Goal: Task Accomplishment & Management: Use online tool/utility

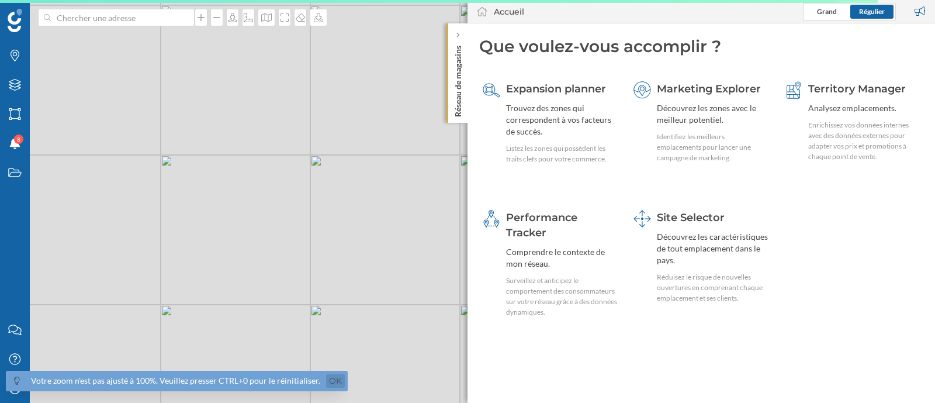
click at [334, 378] on link "Ok" at bounding box center [335, 380] width 19 height 13
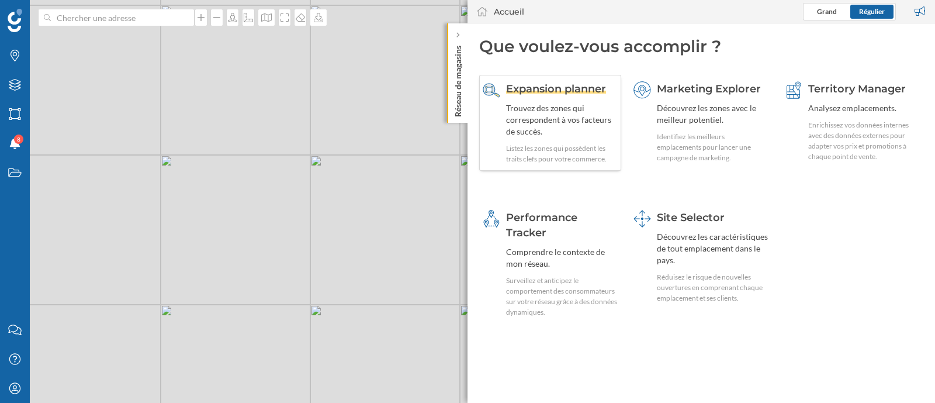
click at [524, 144] on div "Listez les zones qui possèdent les traits clefs pour votre commerce." at bounding box center [562, 153] width 112 height 21
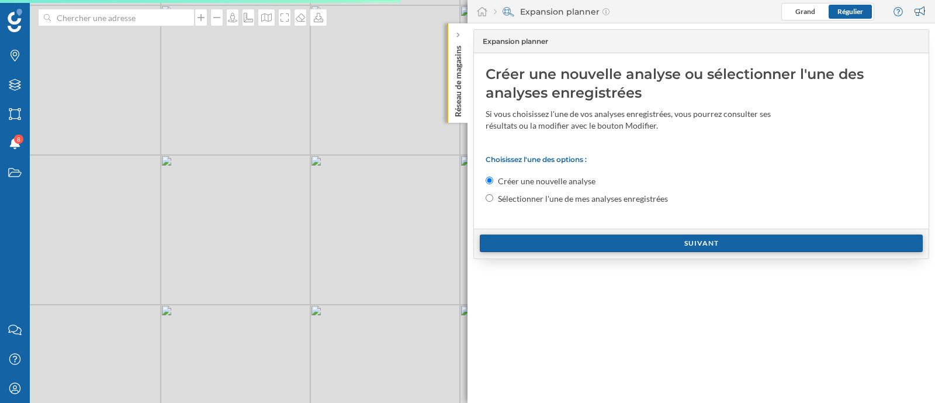
click at [582, 241] on div "Suivant" at bounding box center [701, 243] width 443 height 18
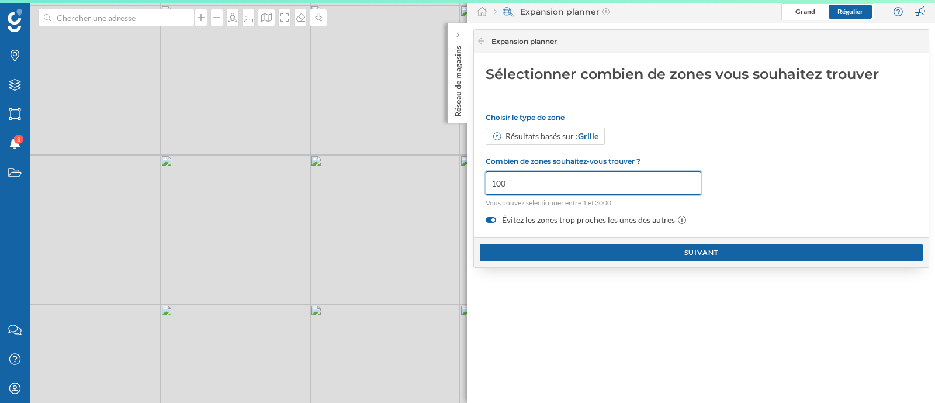
click at [558, 178] on input "100" at bounding box center [594, 182] width 216 height 23
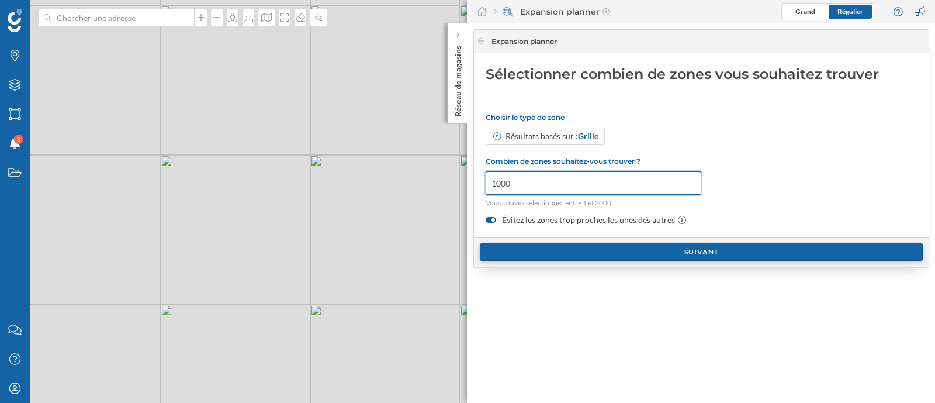
type input "1000"
click at [583, 255] on div "Suivant" at bounding box center [701, 252] width 443 height 18
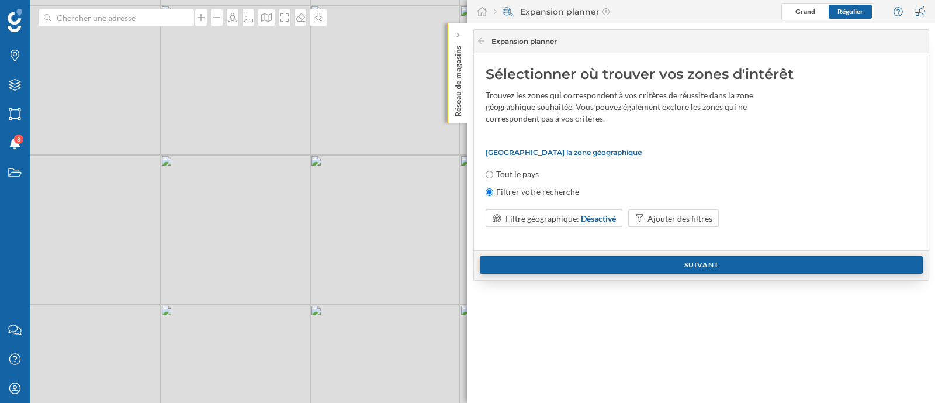
click at [631, 260] on div "Suivant" at bounding box center [701, 265] width 443 height 18
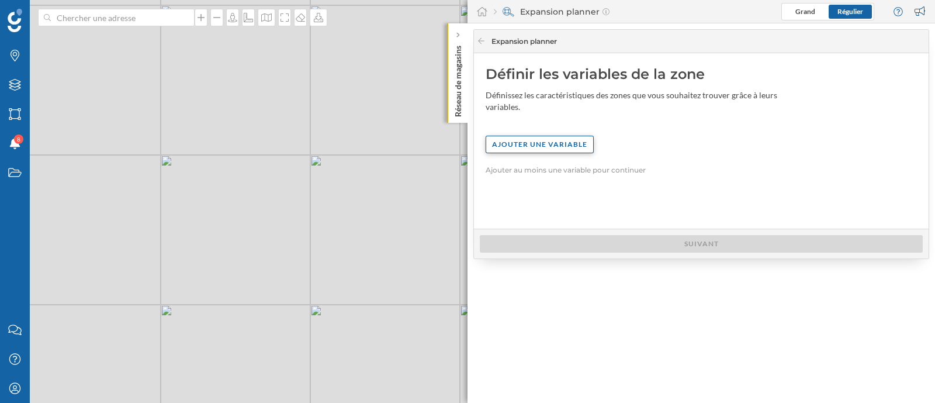
click at [530, 140] on div "Ajouter une variable" at bounding box center [540, 145] width 108 height 18
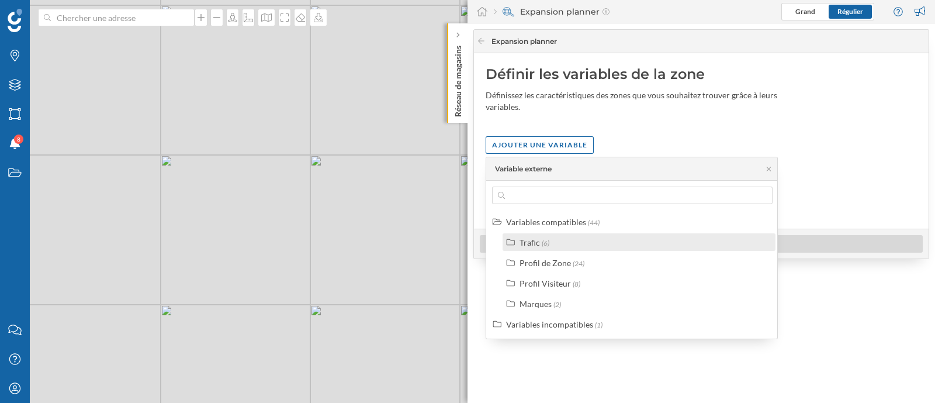
click at [545, 236] on label "Trafic (6)" at bounding box center [535, 242] width 30 height 12
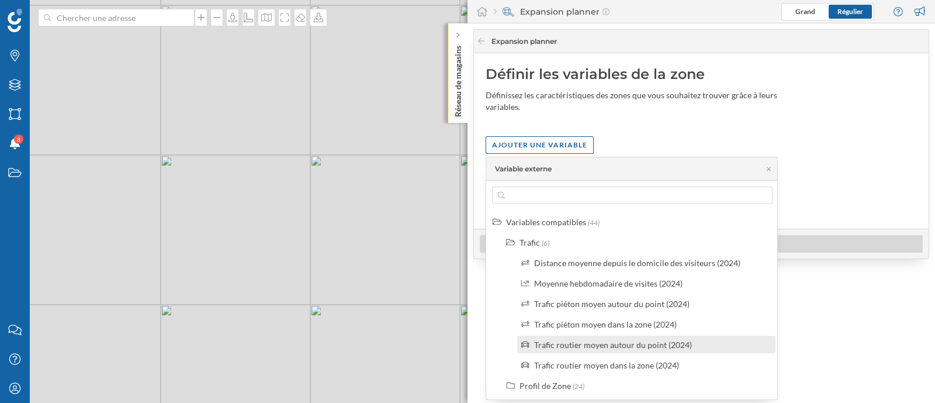
click at [577, 338] on label "Trafic routier moyen autour du point (2024)" at bounding box center [613, 344] width 158 height 12
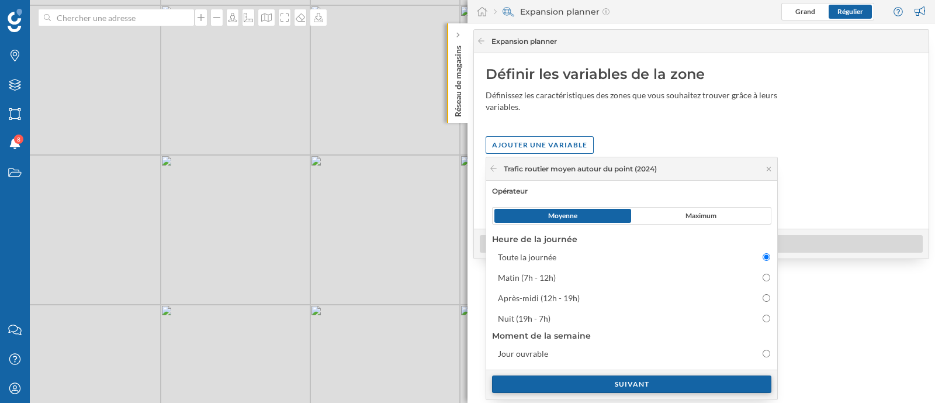
click at [634, 378] on div "Suivant" at bounding box center [631, 384] width 279 height 18
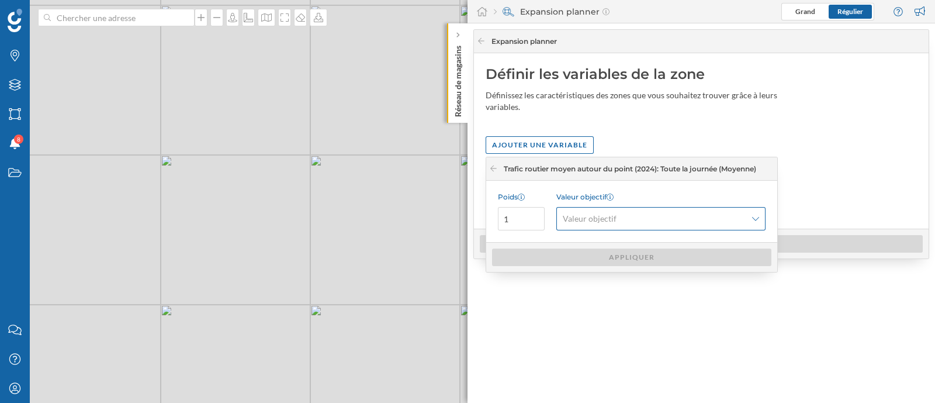
click at [599, 224] on div "Valeur objectif" at bounding box center [660, 218] width 209 height 23
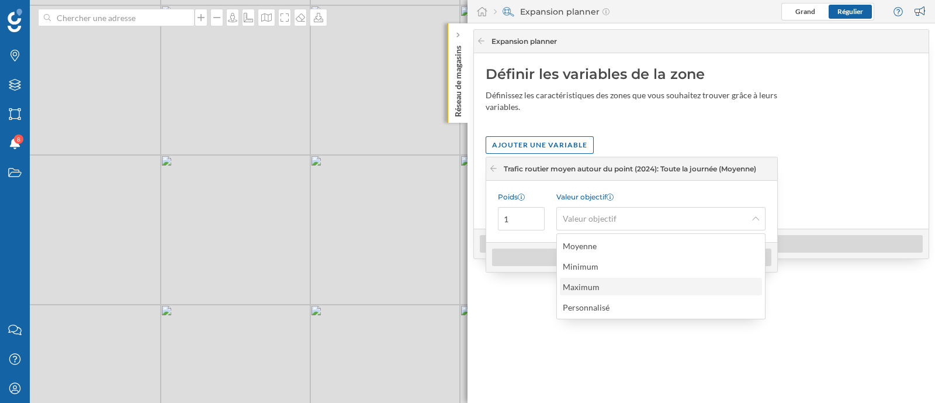
click at [603, 288] on div "Maximum" at bounding box center [584, 287] width 43 height 12
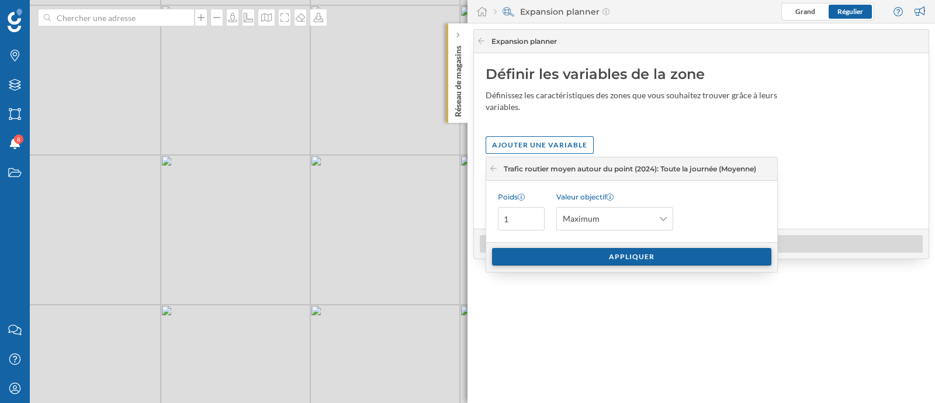
click at [607, 251] on div "Appliquer" at bounding box center [631, 257] width 279 height 18
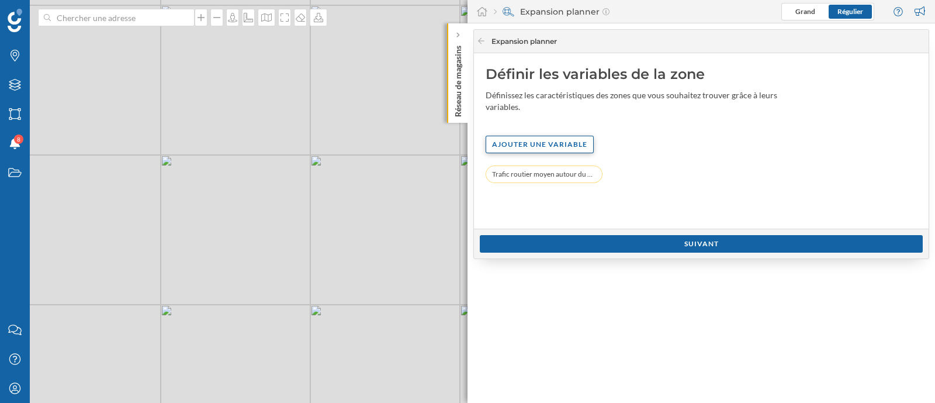
click at [555, 143] on div "Ajouter une variable" at bounding box center [540, 145] width 108 height 18
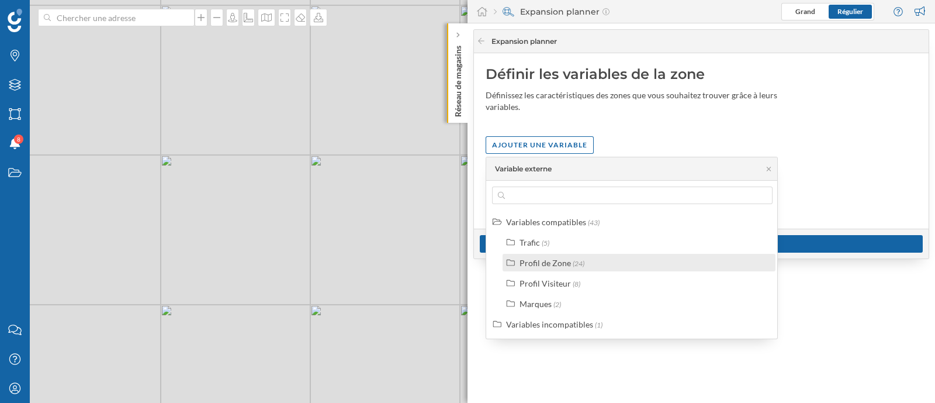
click at [551, 266] on div "Profil de Zone" at bounding box center [545, 263] width 51 height 10
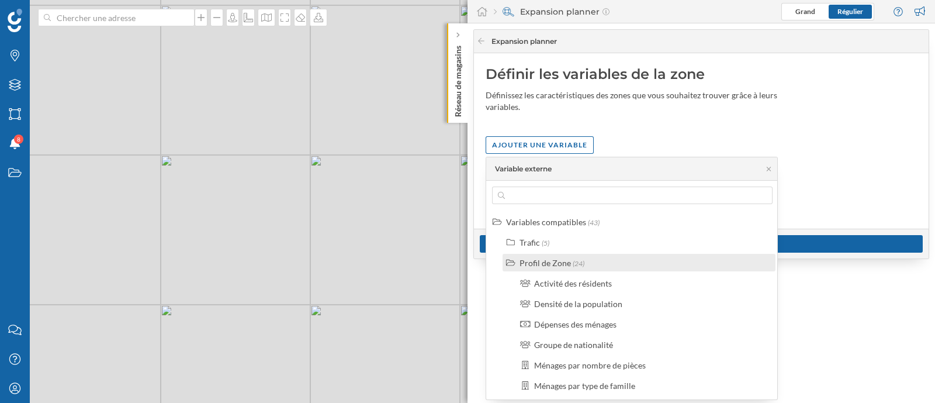
click at [551, 266] on div "Profil de Zone" at bounding box center [545, 263] width 51 height 10
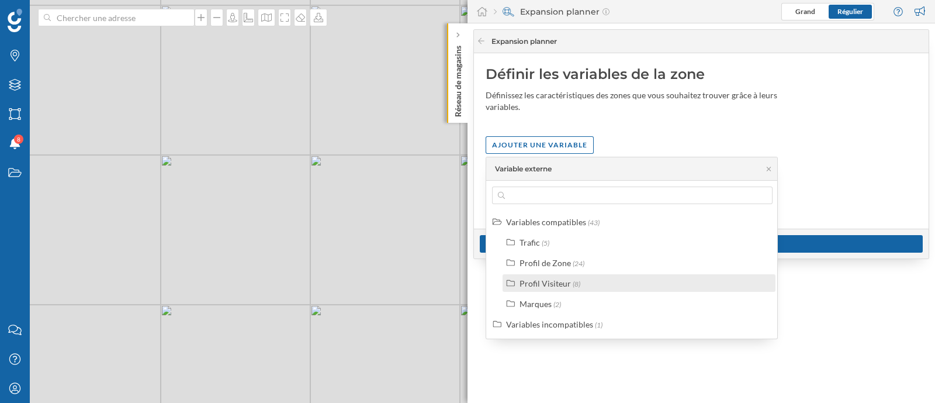
click at [555, 282] on div "Profil Visiteur" at bounding box center [545, 283] width 51 height 10
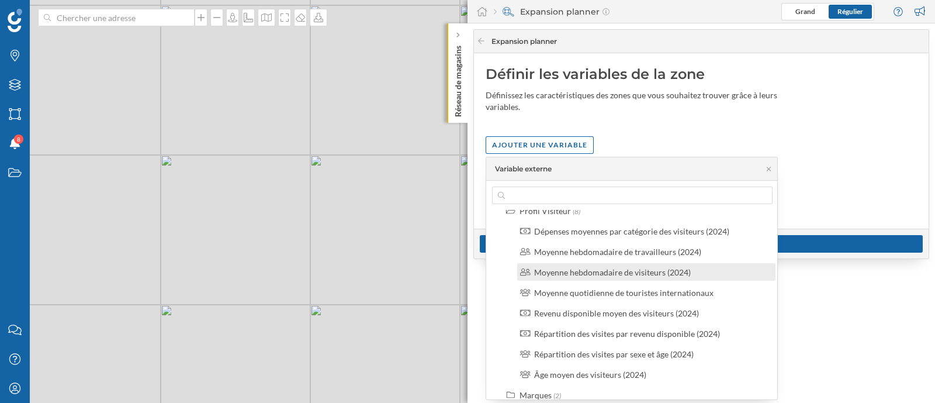
scroll to position [102, 0]
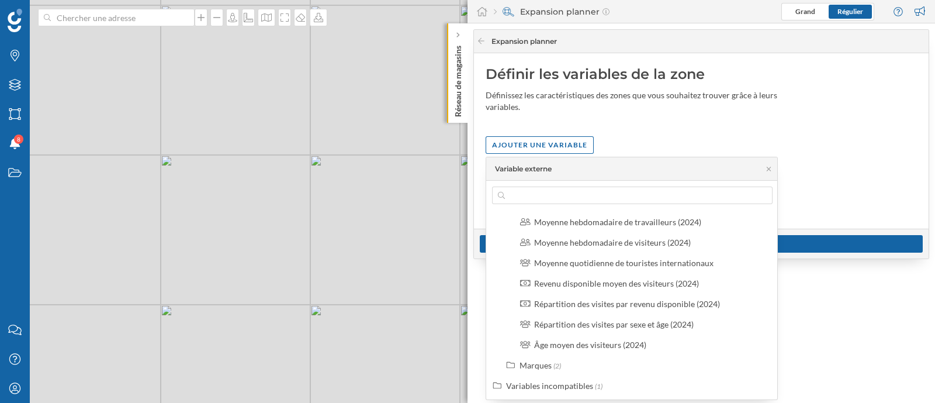
click at [558, 204] on div "Variables compatibles (43) Trafic (5) Profil de Zone (24) Profil Visiteur (8) D…" at bounding box center [632, 290] width 292 height 219
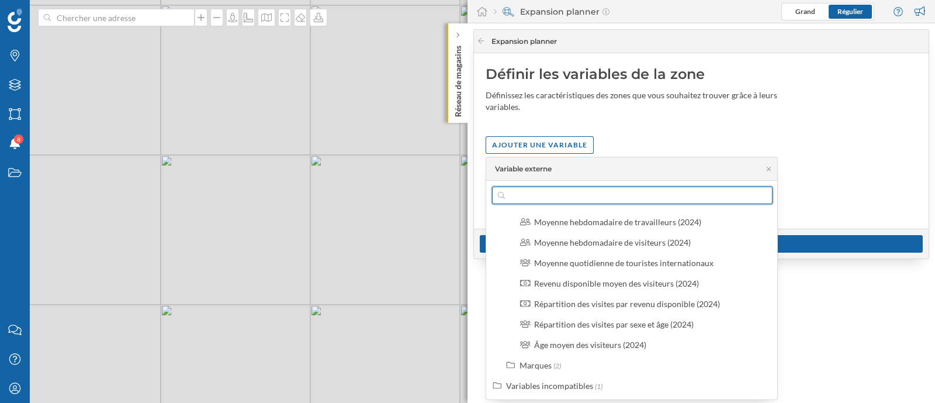
click at [566, 199] on input "text" at bounding box center [632, 195] width 255 height 18
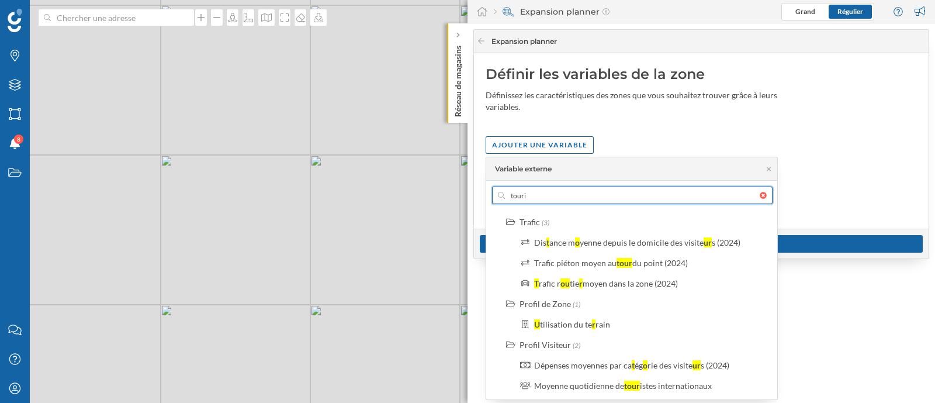
scroll to position [0, 0]
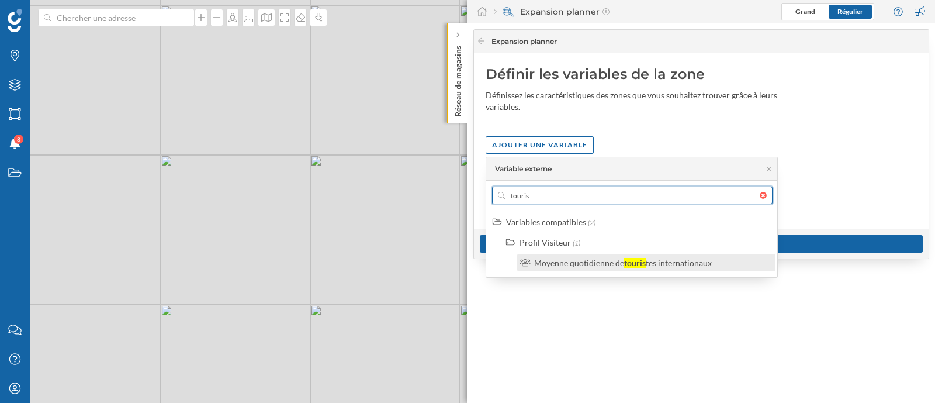
type input "touris"
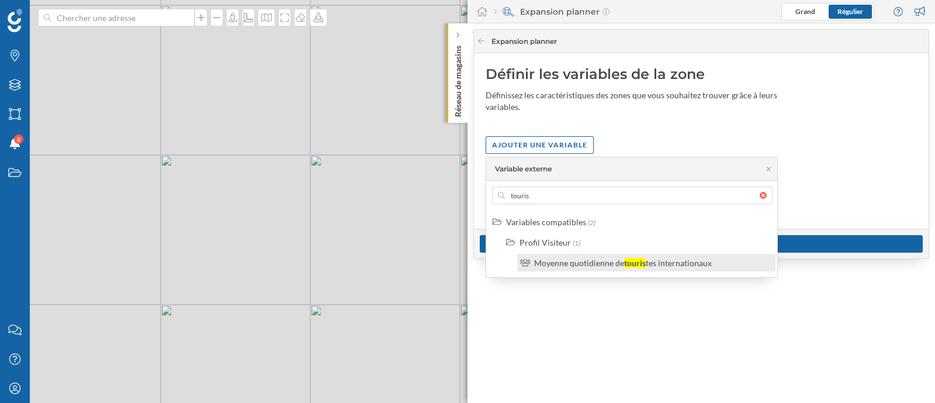
click at [585, 262] on div "Moyenne quotidienne de" at bounding box center [579, 263] width 90 height 10
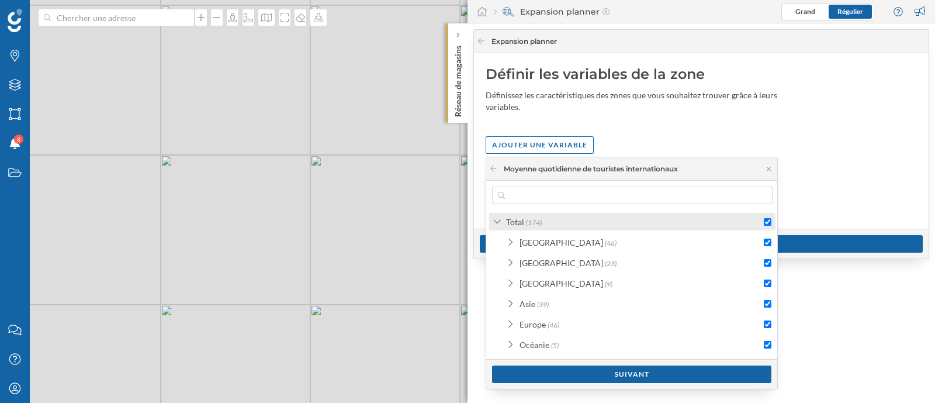
click at [766, 223] on input "checkbox" at bounding box center [768, 222] width 8 height 8
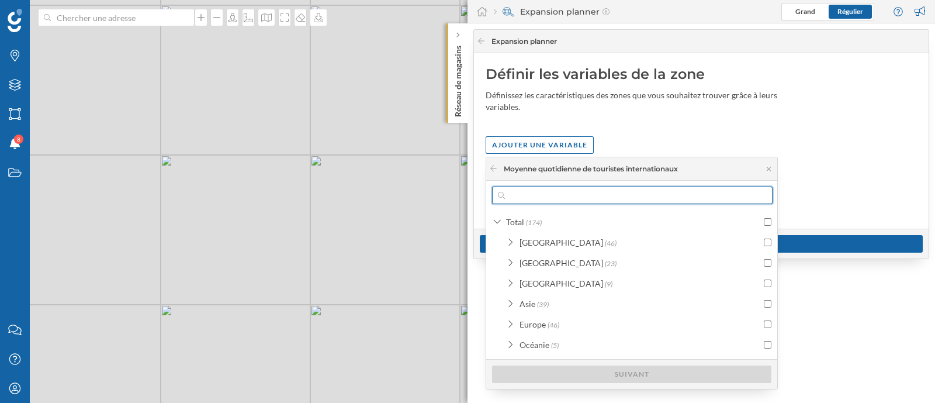
click at [663, 200] on input "text" at bounding box center [632, 195] width 255 height 18
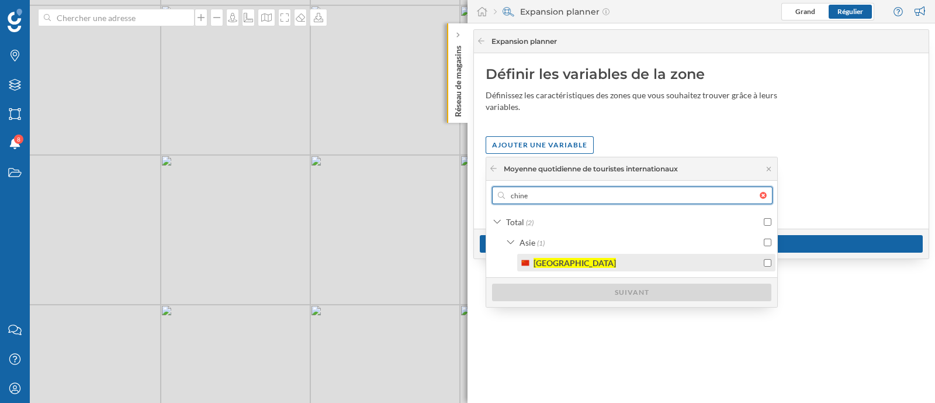
type input "chine"
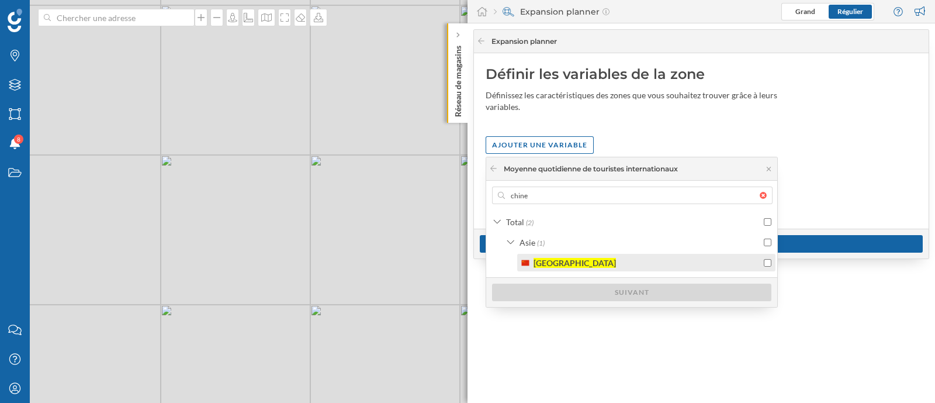
click at [676, 261] on div "[GEOGRAPHIC_DATA]" at bounding box center [640, 263] width 241 height 12
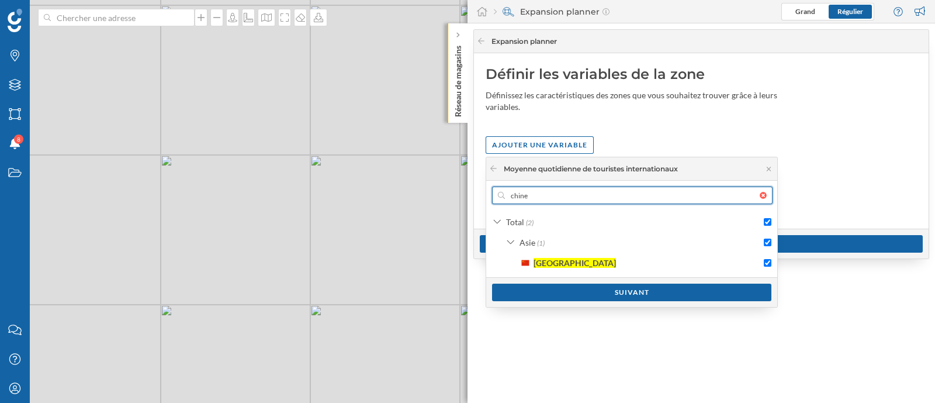
click at [536, 198] on input "chine" at bounding box center [632, 195] width 255 height 18
checkbox input "false"
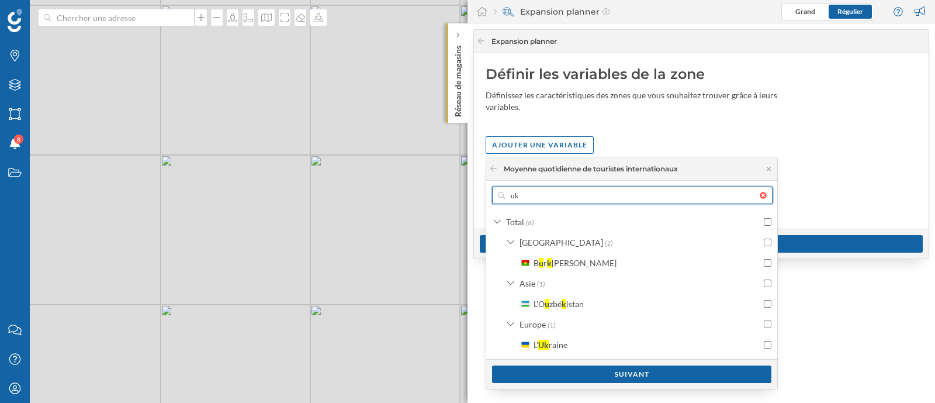
click at [532, 195] on input "uk" at bounding box center [632, 195] width 255 height 18
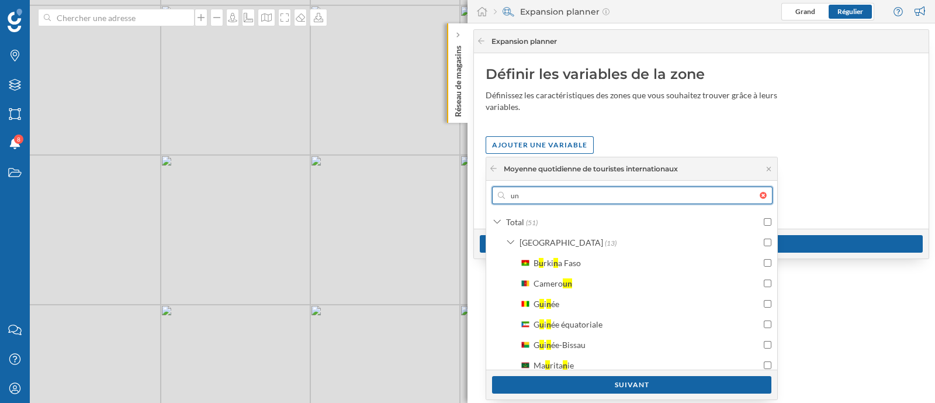
type input "u"
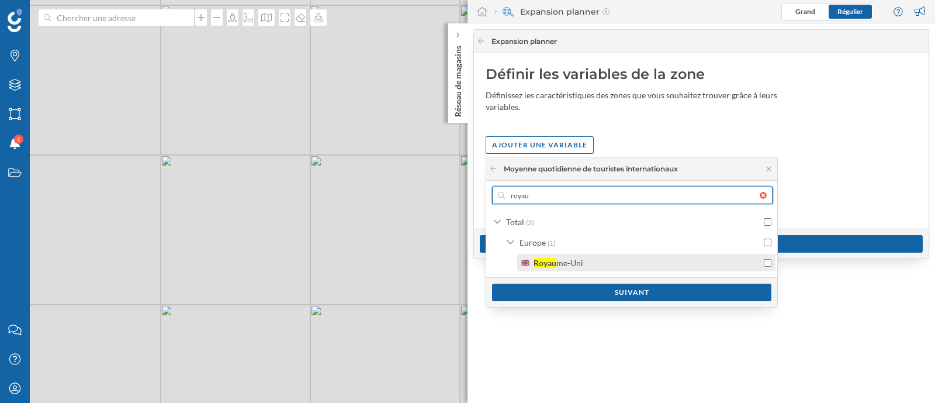
type input "royau"
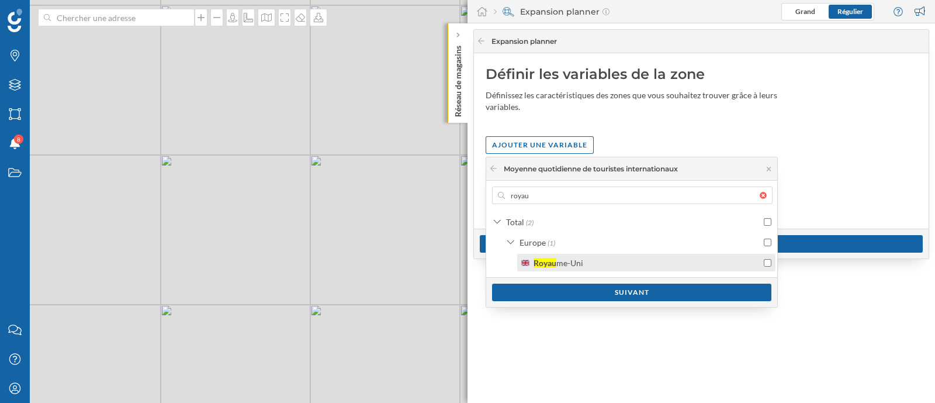
click at [552, 261] on div "Royau" at bounding box center [545, 263] width 23 height 10
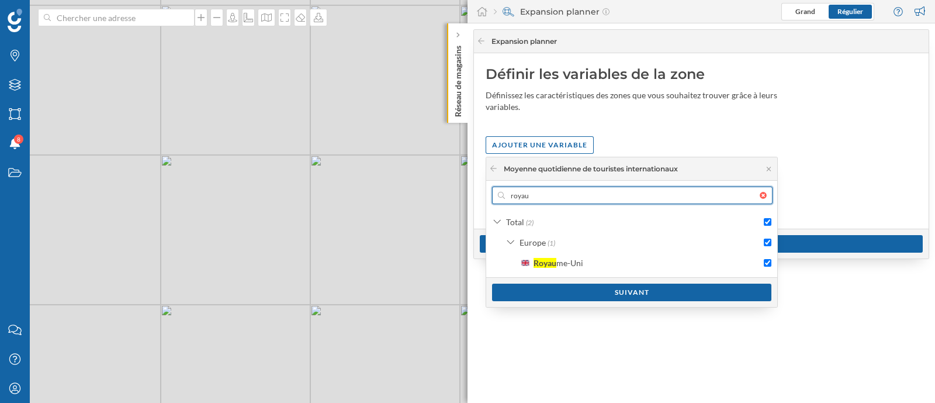
click at [532, 197] on input "royau" at bounding box center [632, 195] width 255 height 18
checkbox input "false"
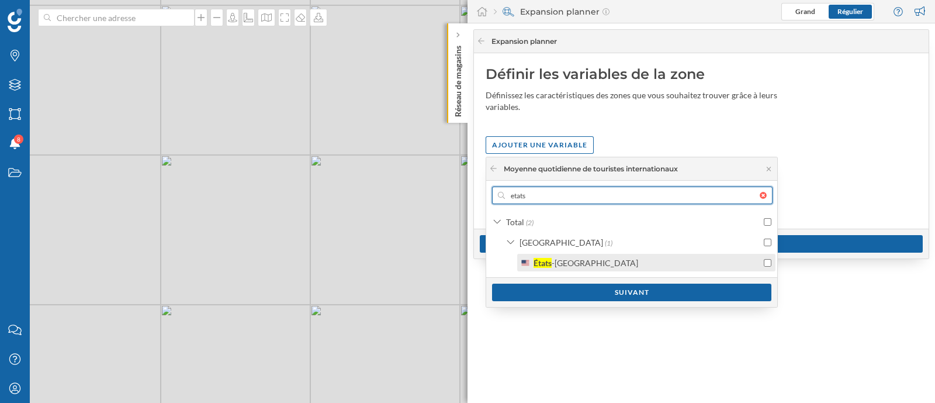
type input "etats"
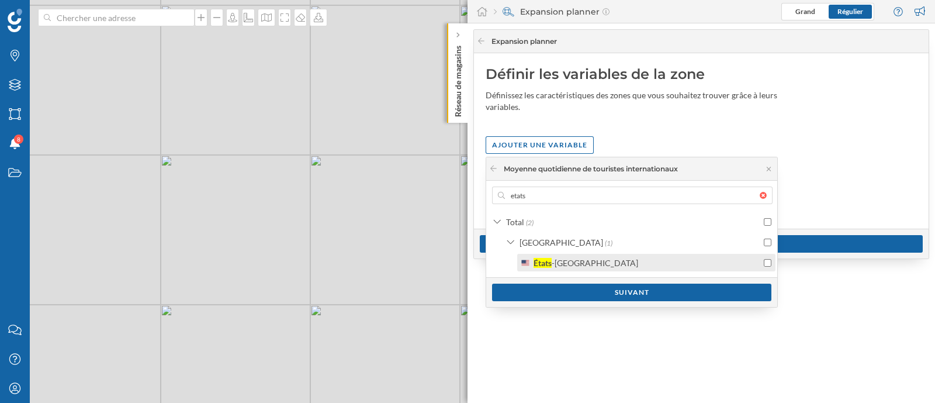
click at [562, 261] on div "-[GEOGRAPHIC_DATA]" at bounding box center [595, 263] width 87 height 10
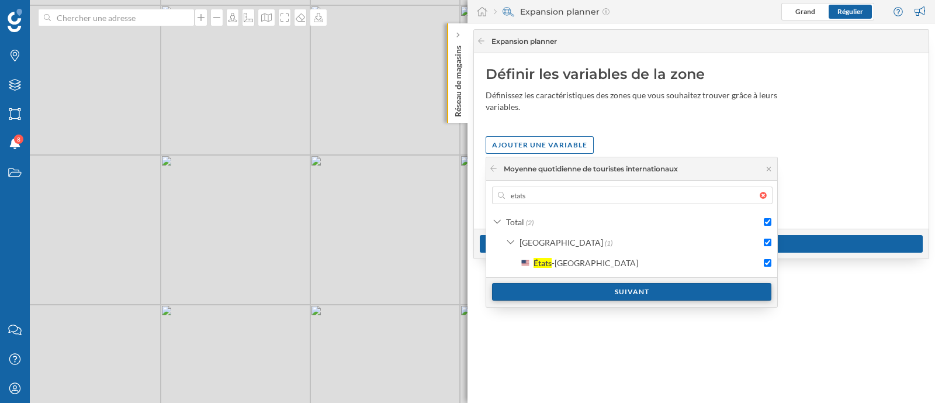
click at [572, 289] on div "Suivant" at bounding box center [631, 292] width 279 height 18
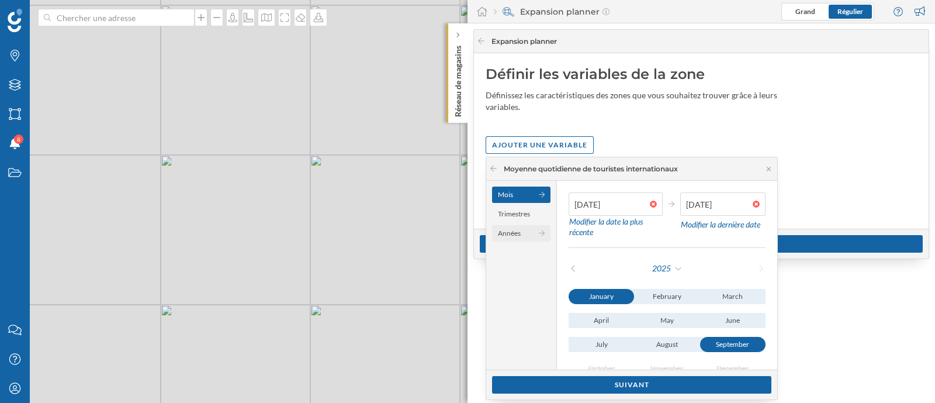
click at [522, 234] on div "Années" at bounding box center [521, 233] width 58 height 16
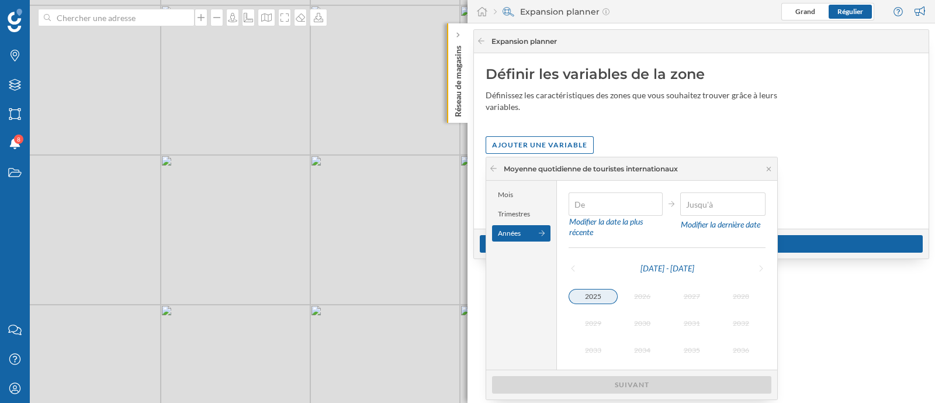
type input "[DATE]"
click at [593, 301] on div "2025" at bounding box center [593, 296] width 49 height 14
type input "[DATE]"
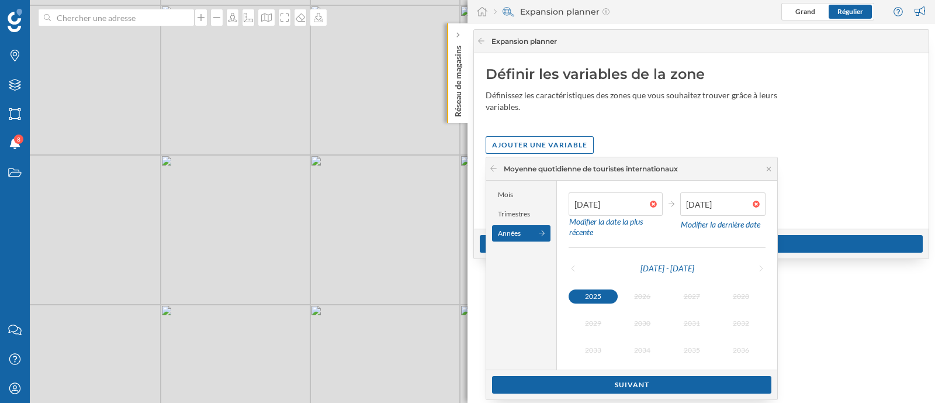
click at [606, 290] on div "2025" at bounding box center [593, 296] width 49 height 14
click at [616, 378] on div "Suivant" at bounding box center [631, 384] width 279 height 18
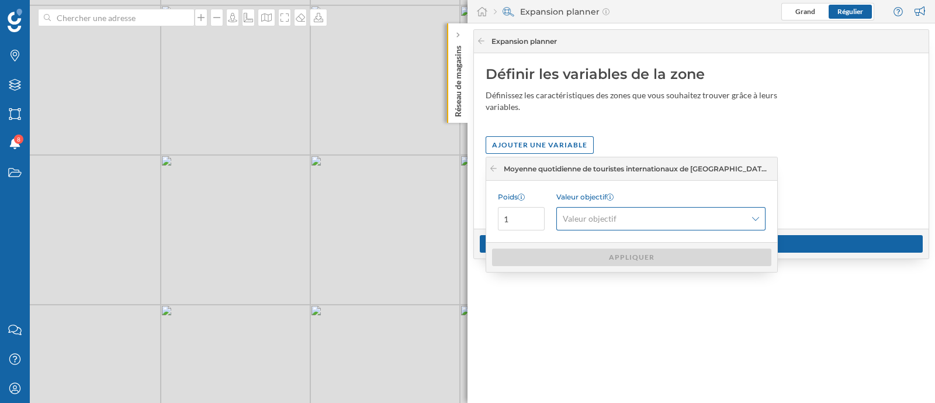
click at [659, 222] on span "Valeur objectif" at bounding box center [655, 219] width 184 height 12
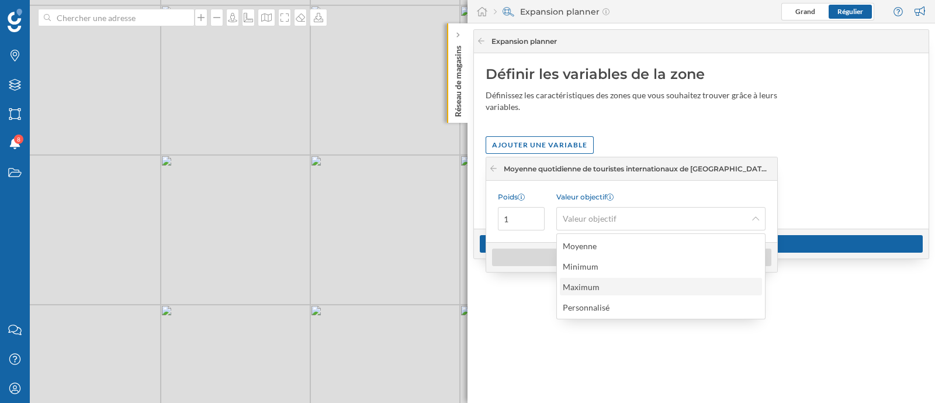
click at [602, 288] on div "Maximum" at bounding box center [584, 287] width 43 height 12
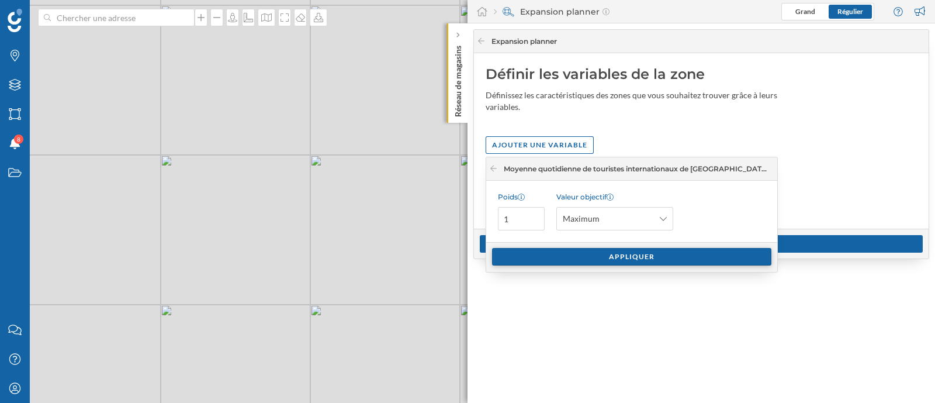
click at [600, 253] on div "Appliquer" at bounding box center [631, 257] width 279 height 18
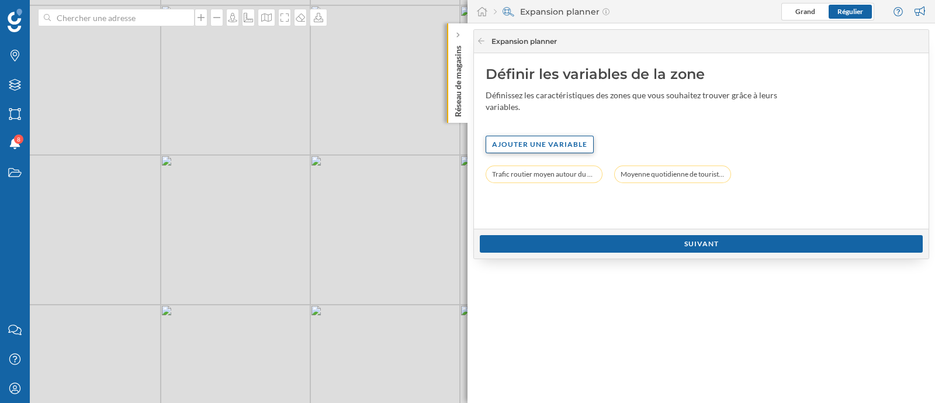
click at [567, 144] on div "Ajouter une variable" at bounding box center [540, 145] width 108 height 18
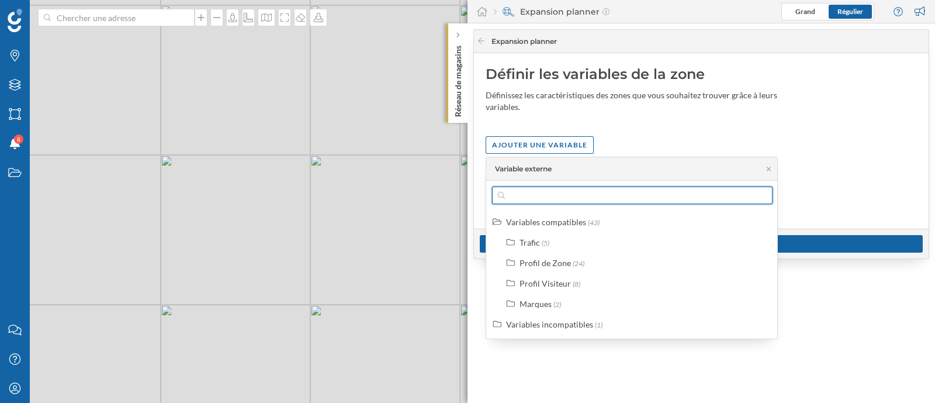
click at [551, 197] on input "text" at bounding box center [632, 195] width 255 height 18
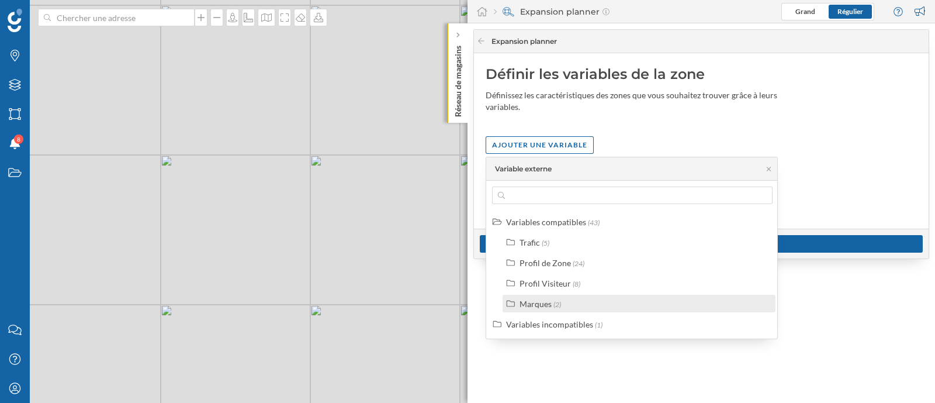
click at [579, 305] on div "Marques (2)" at bounding box center [644, 304] width 249 height 12
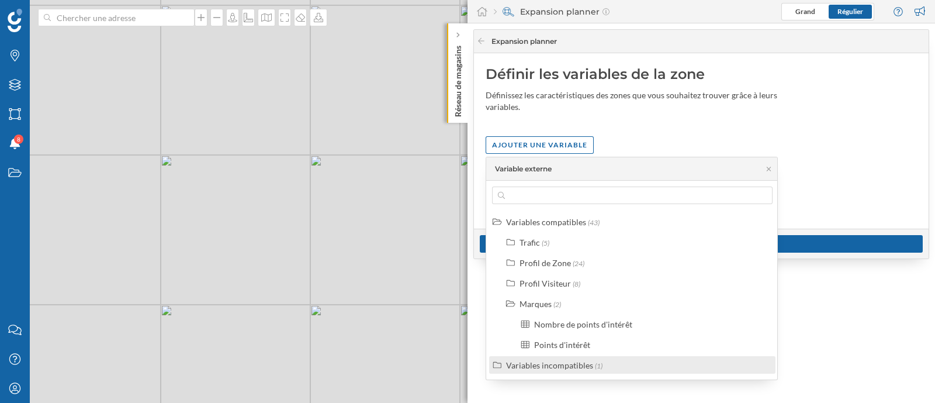
click at [583, 366] on div "Variables incompatibles" at bounding box center [549, 365] width 87 height 10
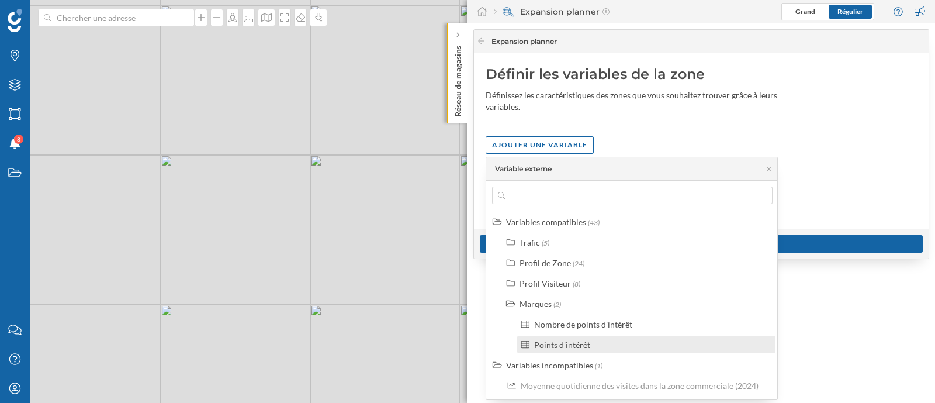
click at [593, 344] on div "Points d'intérêt" at bounding box center [651, 344] width 234 height 12
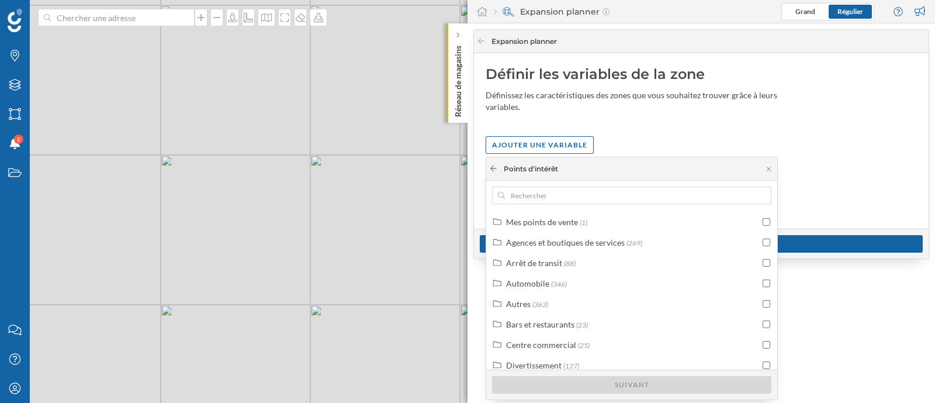
click at [491, 165] on icon at bounding box center [493, 168] width 9 height 7
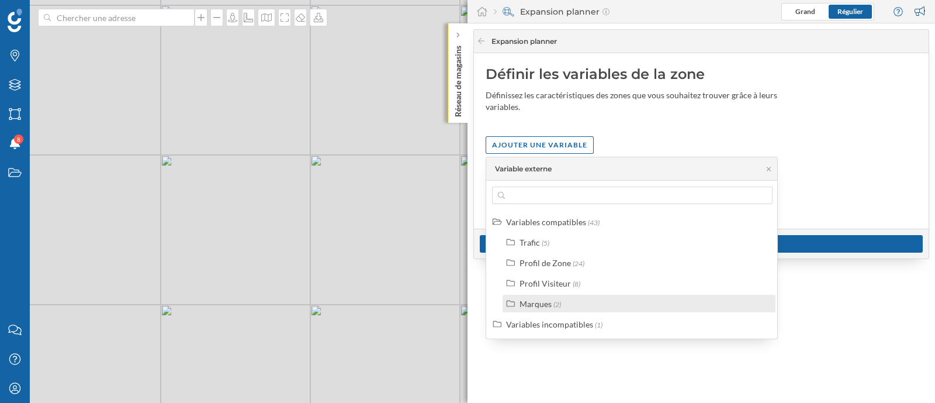
click at [572, 302] on div "Marques (2)" at bounding box center [644, 304] width 249 height 12
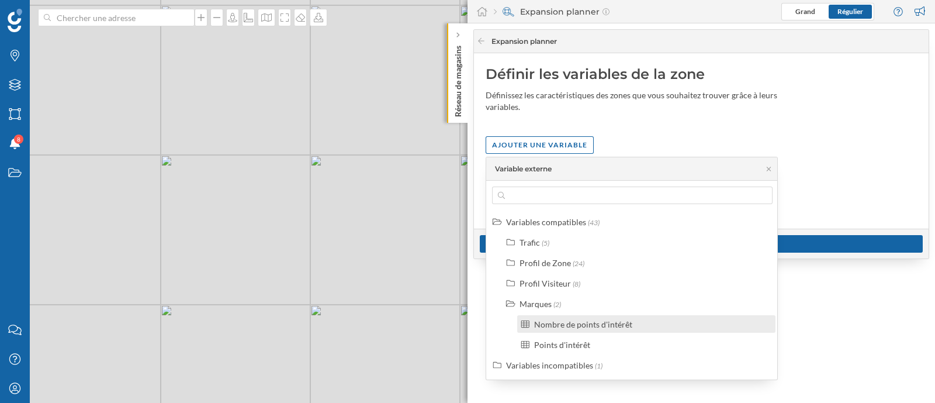
click at [589, 321] on div "Nombre de points d'intérêt" at bounding box center [583, 324] width 98 height 10
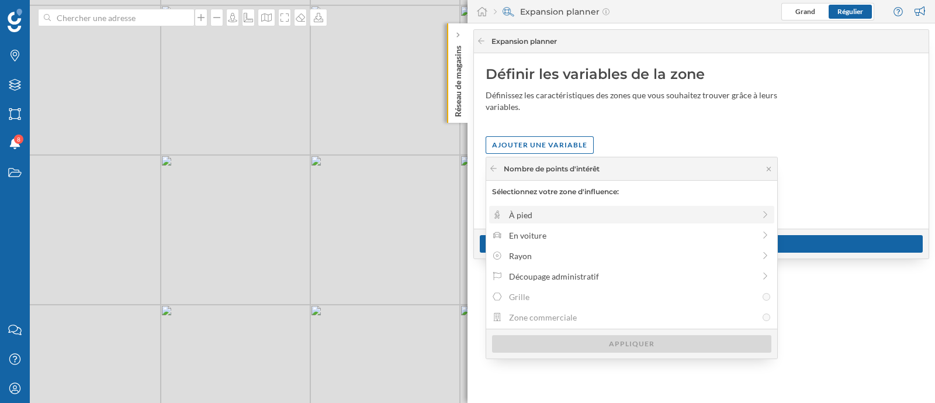
click at [576, 212] on div "À pied" at bounding box center [631, 215] width 245 height 12
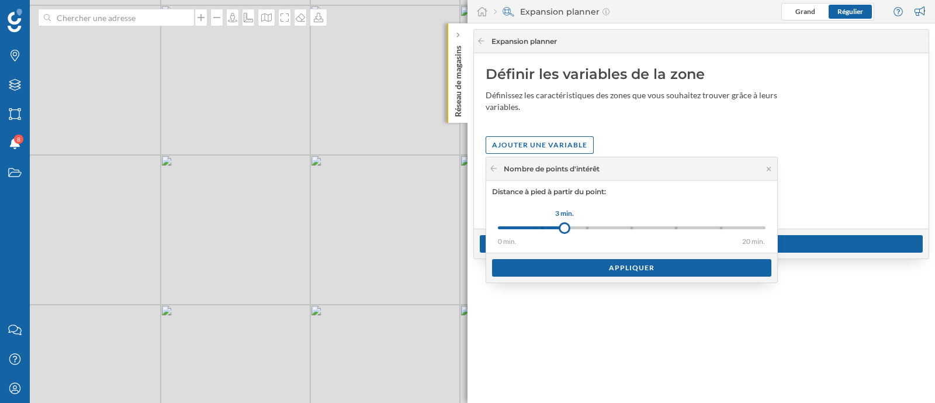
drag, startPoint x: 544, startPoint y: 223, endPoint x: 554, endPoint y: 234, distance: 14.1
click at [559, 229] on div at bounding box center [565, 228] width 12 height 12
drag, startPoint x: 543, startPoint y: 223, endPoint x: 567, endPoint y: 223, distance: 24.0
click at [567, 223] on div at bounding box center [567, 228] width 12 height 12
click at [573, 266] on div "Appliquer" at bounding box center [631, 267] width 279 height 18
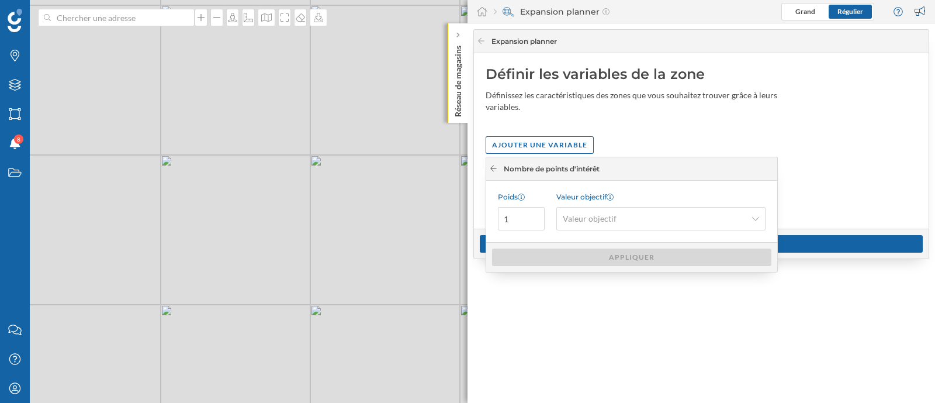
click at [493, 165] on icon at bounding box center [493, 168] width 9 height 7
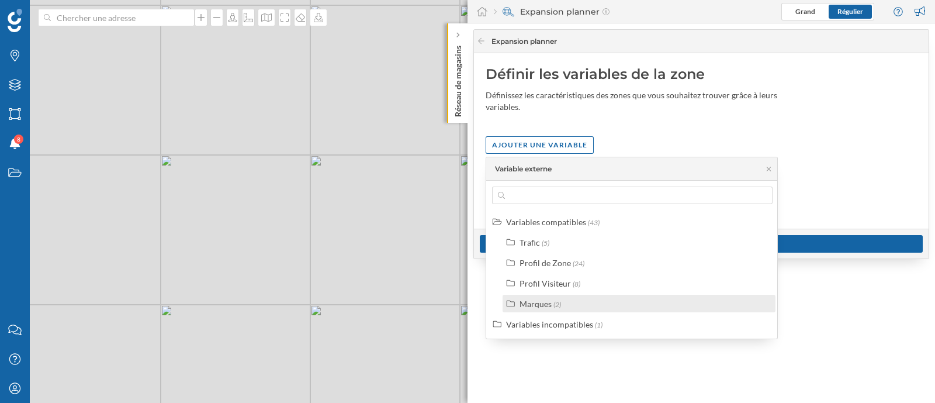
click at [547, 302] on div "Marques" at bounding box center [536, 304] width 32 height 10
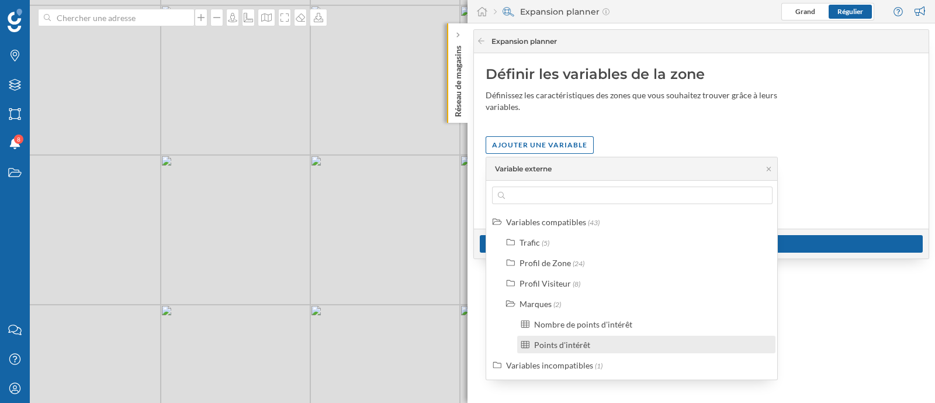
click at [548, 343] on div "Points d'intérêt" at bounding box center [562, 345] width 56 height 10
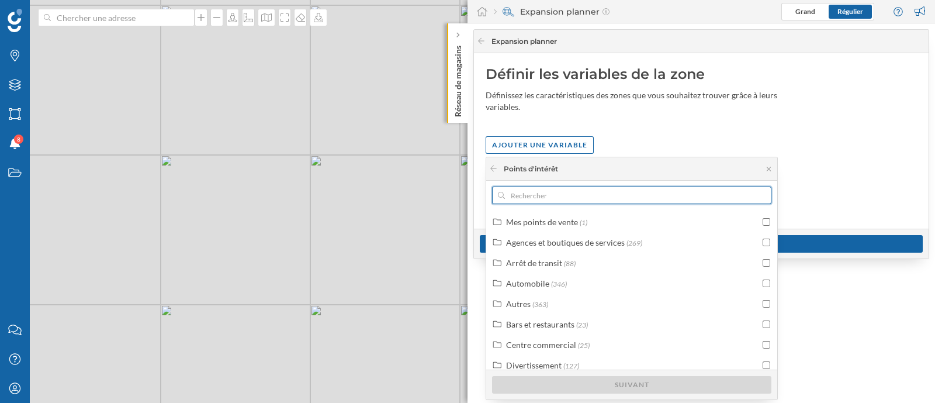
click at [546, 199] on input "text" at bounding box center [632, 195] width 254 height 18
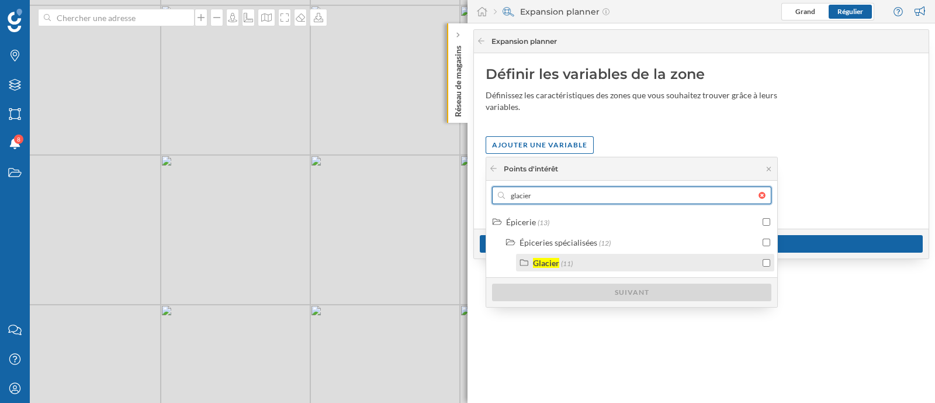
type input "glacier"
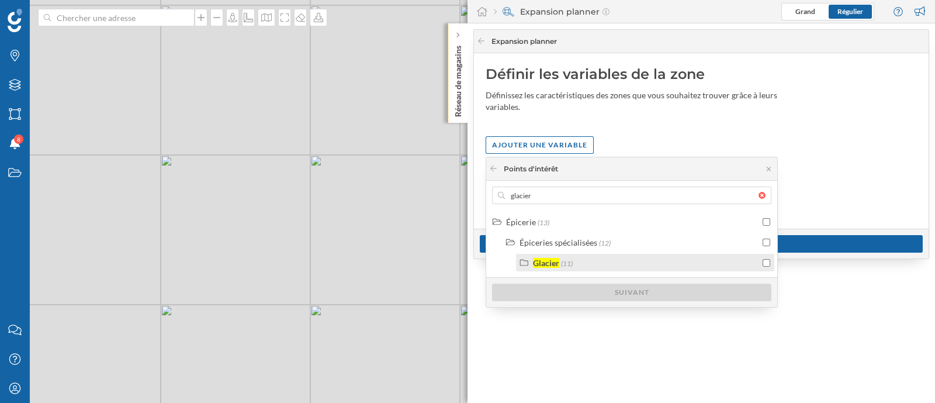
click at [635, 258] on div "Glacier (11)" at bounding box center [646, 263] width 227 height 12
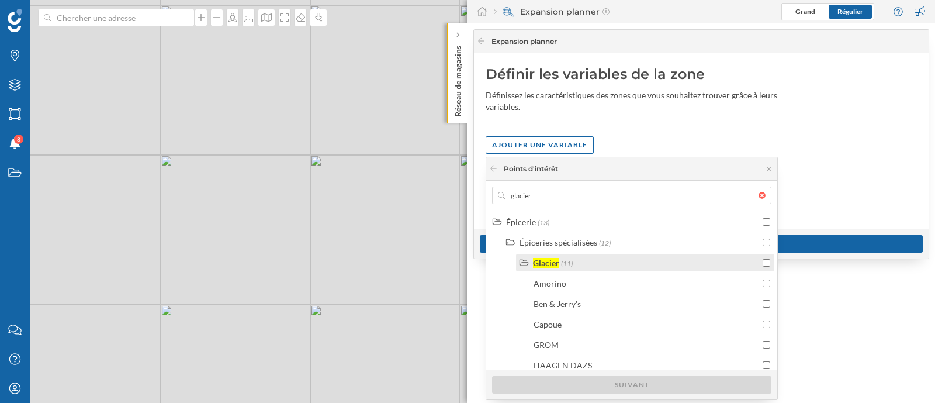
click at [766, 260] on input "checkbox" at bounding box center [767, 263] width 8 height 8
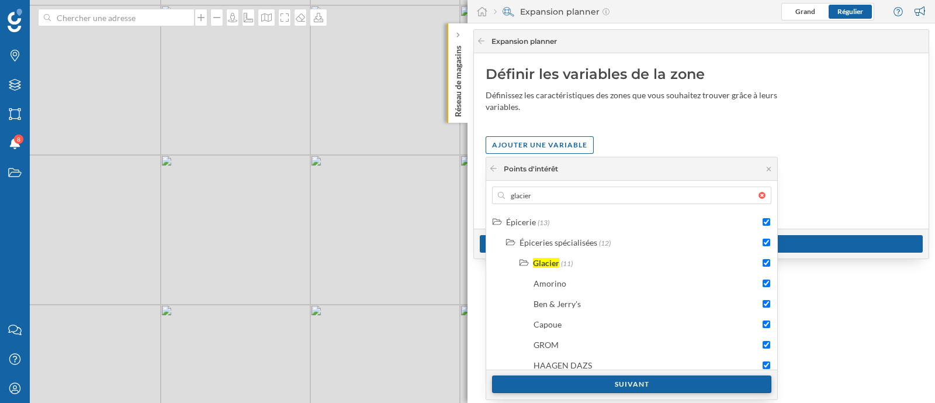
click at [682, 387] on div "Suivant" at bounding box center [631, 384] width 279 height 18
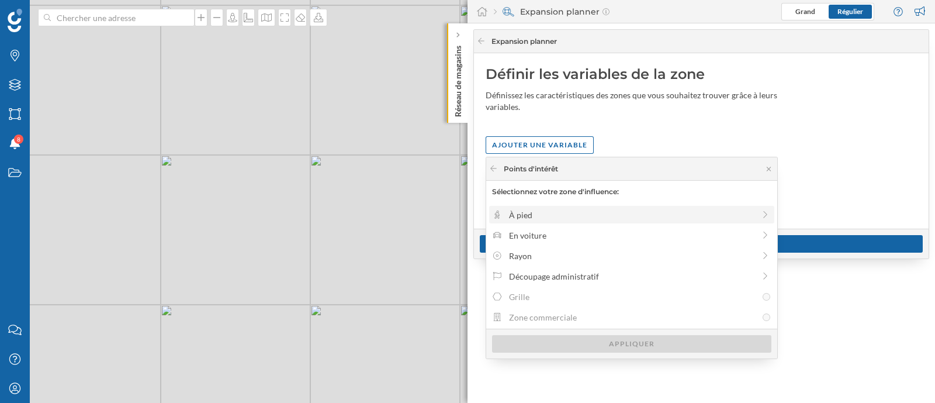
click at [549, 217] on div "À pied" at bounding box center [631, 215] width 245 height 12
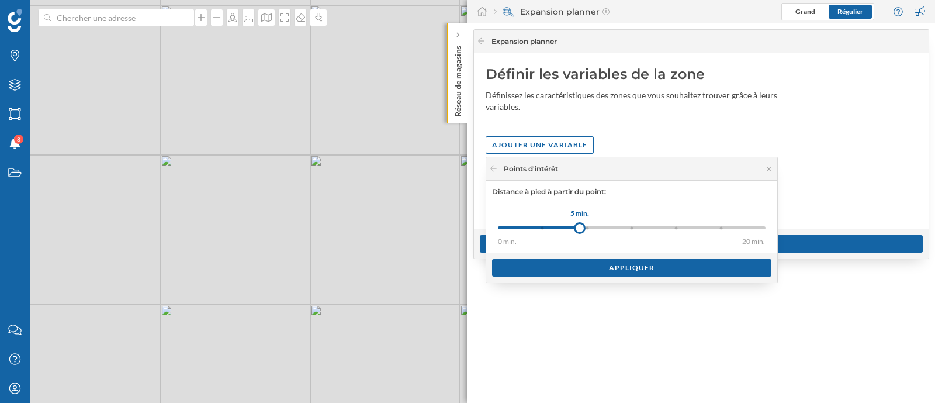
drag, startPoint x: 548, startPoint y: 227, endPoint x: 580, endPoint y: 230, distance: 31.8
click at [580, 230] on div at bounding box center [580, 228] width 12 height 12
click at [577, 268] on div "Appliquer" at bounding box center [631, 267] width 279 height 18
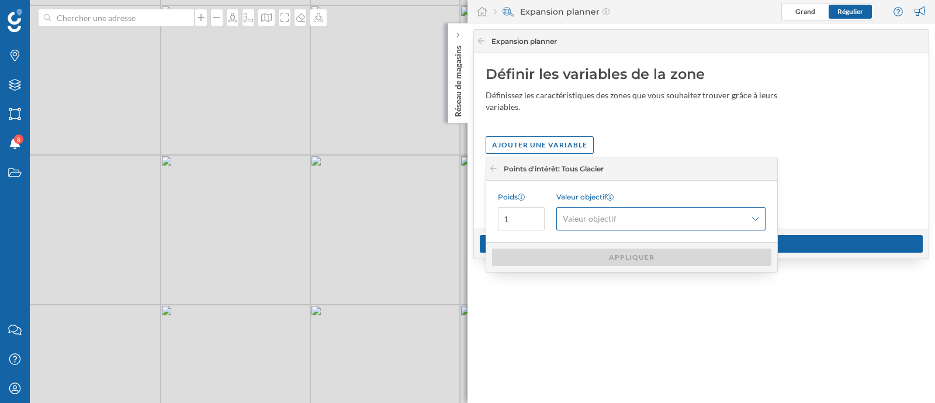
click at [608, 220] on span "Valeur objectif" at bounding box center [590, 219] width 54 height 12
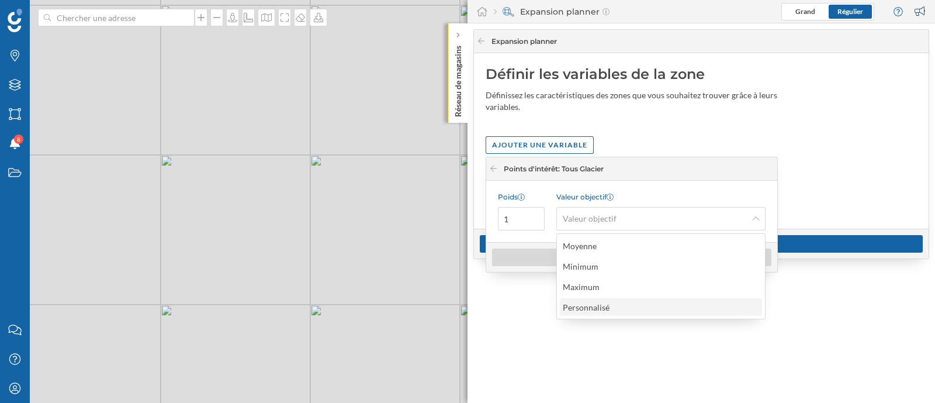
click at [594, 302] on div "Personnalisé" at bounding box center [586, 307] width 47 height 10
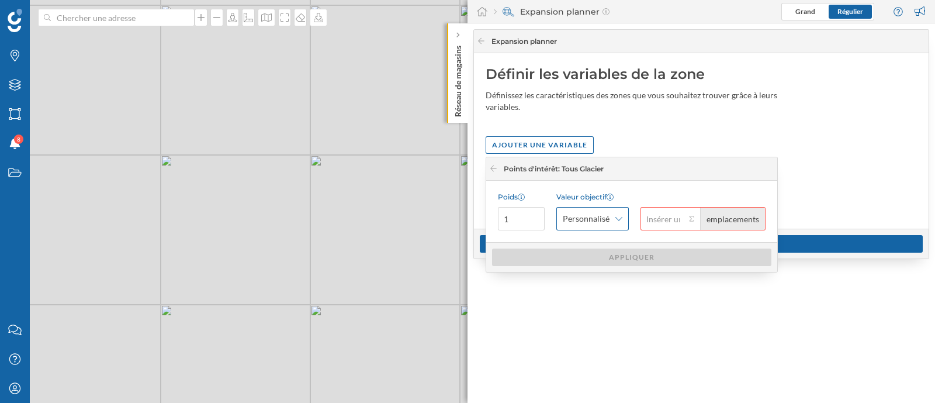
click at [609, 209] on div "Personnalisé" at bounding box center [592, 218] width 72 height 23
click at [603, 243] on div "Moyenne" at bounding box center [600, 246] width 75 height 12
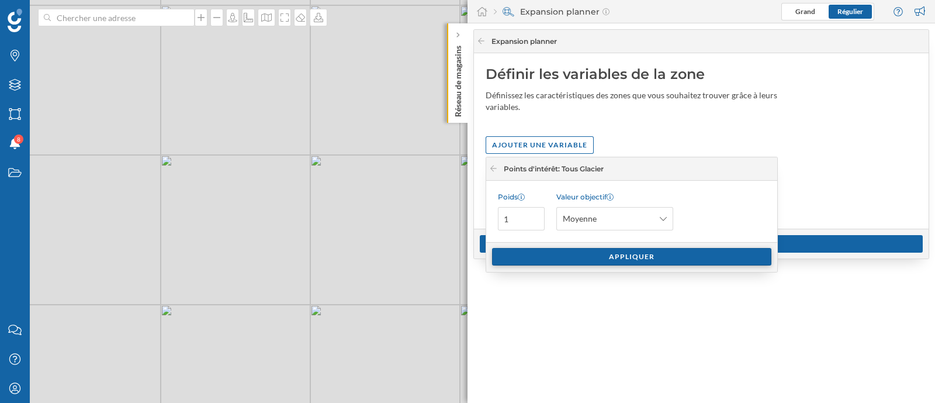
click at [616, 261] on div "Appliquer" at bounding box center [631, 257] width 279 height 18
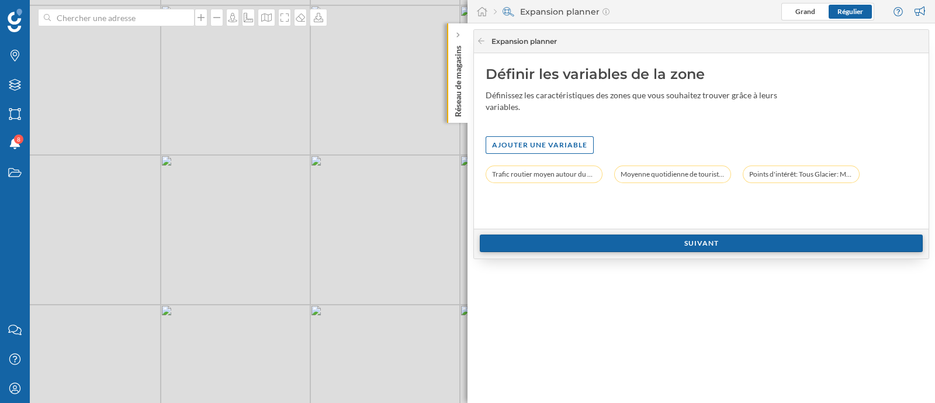
click at [620, 238] on div "Suivant" at bounding box center [701, 243] width 443 height 18
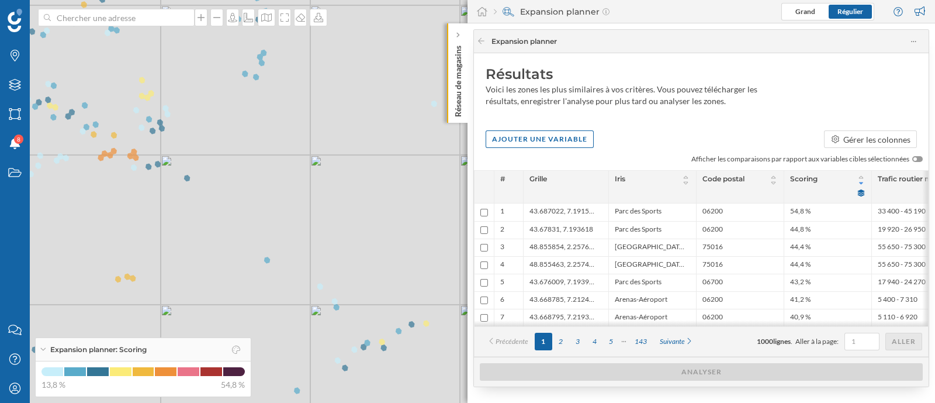
click at [756, 110] on div "Résultats Voici les zones les plus similaires à vos critères. Vous pouvez téléc…" at bounding box center [701, 88] width 455 height 71
click at [479, 44] on div at bounding box center [481, 41] width 9 height 11
click at [482, 37] on icon at bounding box center [481, 40] width 9 height 7
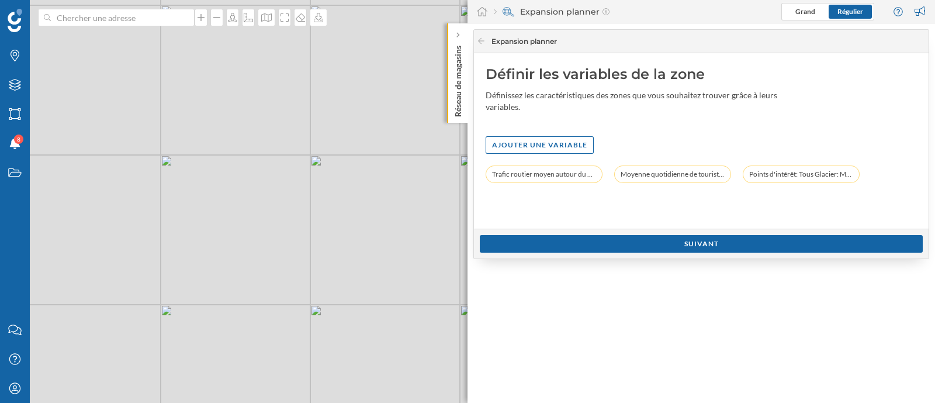
click at [853, 173] on icon at bounding box center [851, 174] width 5 height 7
click at [482, 36] on div at bounding box center [481, 41] width 9 height 11
click at [485, 39] on icon at bounding box center [481, 40] width 9 height 7
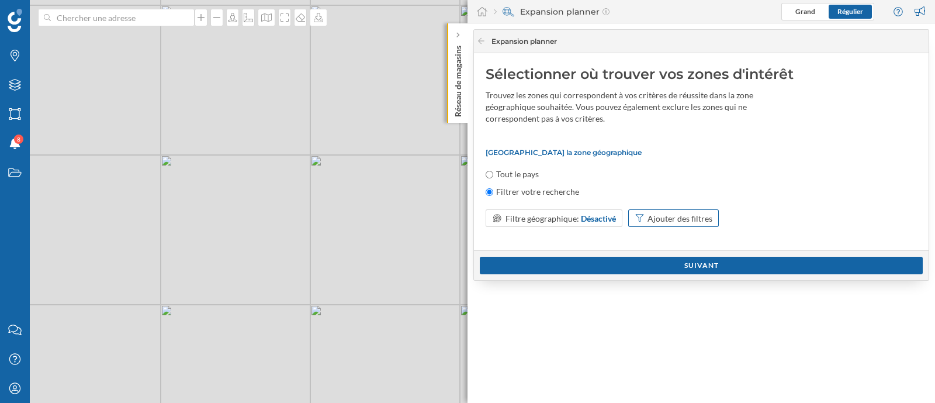
click at [675, 213] on div "Ajouter des filtres" at bounding box center [680, 218] width 65 height 12
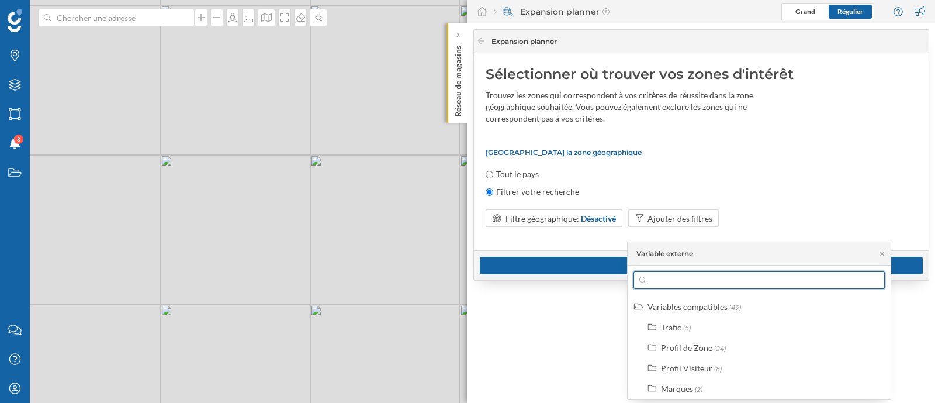
click at [687, 278] on input "text" at bounding box center [759, 280] width 226 height 18
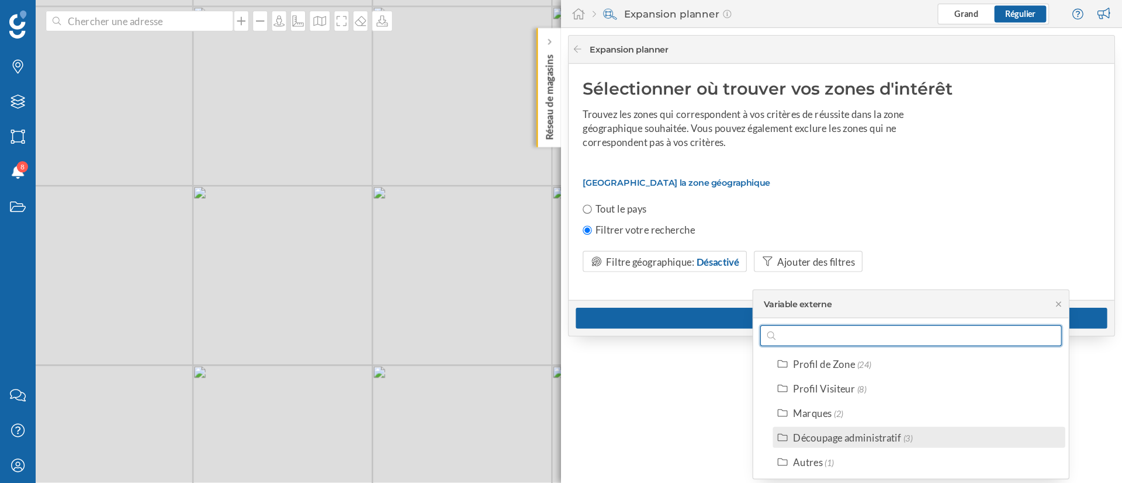
scroll to position [64, 0]
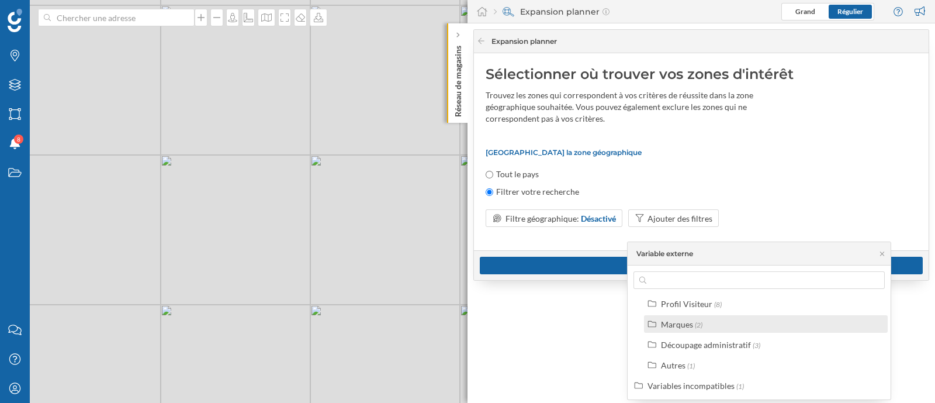
click at [698, 318] on label "Marques (2)" at bounding box center [681, 324] width 41 height 12
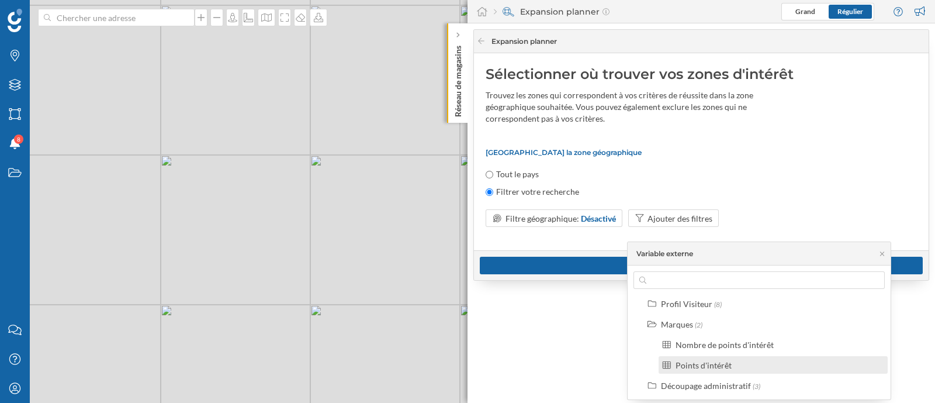
click at [714, 364] on div "Points d'intérêt" at bounding box center [704, 365] width 56 height 10
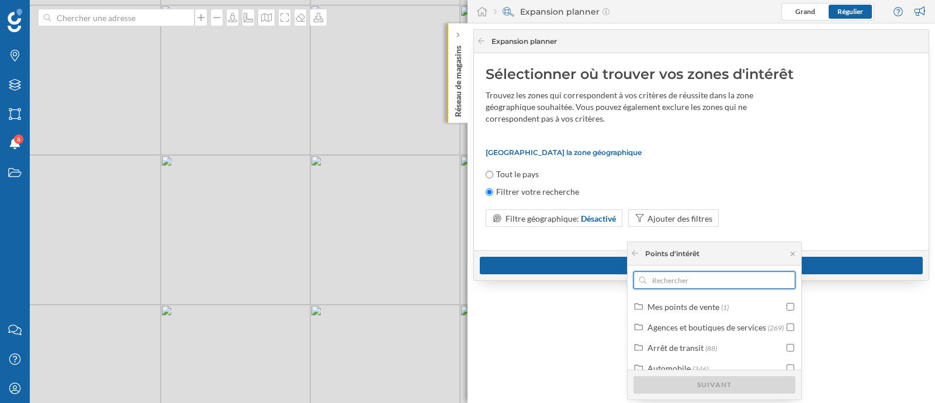
click at [681, 280] on input "text" at bounding box center [714, 280] width 136 height 18
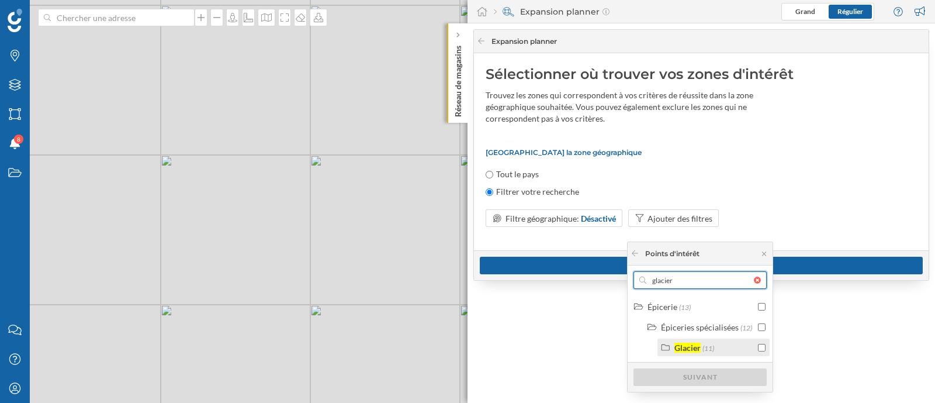
type input "glacier"
click at [760, 345] on input "checkbox" at bounding box center [762, 348] width 8 height 8
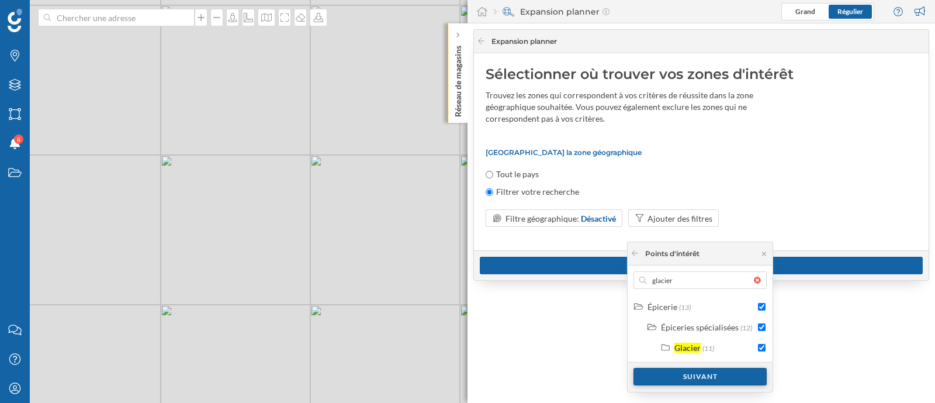
click at [729, 375] on div "Suivant" at bounding box center [700, 377] width 133 height 18
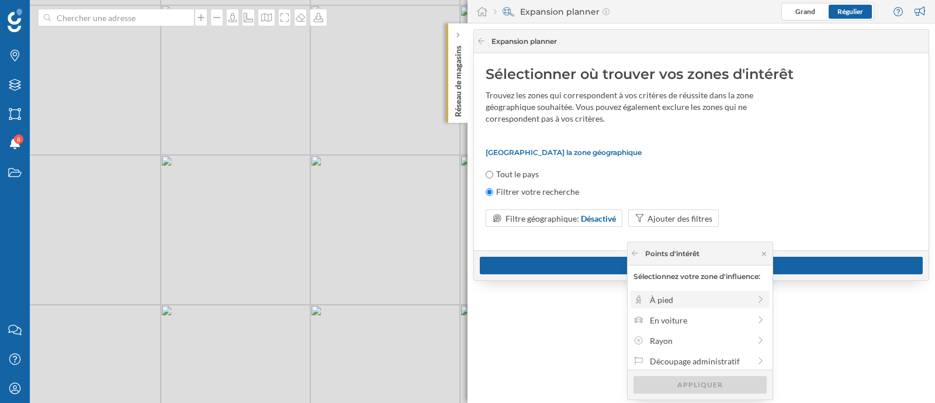
click at [708, 299] on div "À pied" at bounding box center [700, 299] width 100 height 12
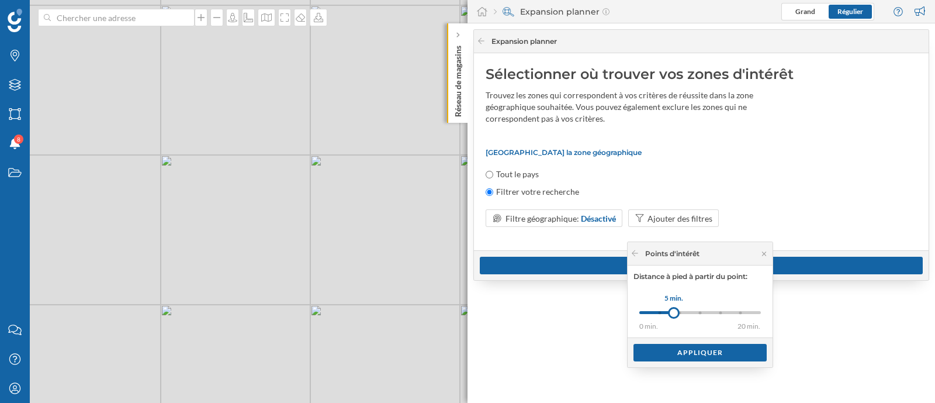
drag, startPoint x: 669, startPoint y: 311, endPoint x: 682, endPoint y: 310, distance: 13.5
click at [680, 310] on div at bounding box center [674, 313] width 12 height 12
click at [683, 347] on div "Appliquer" at bounding box center [700, 352] width 133 height 18
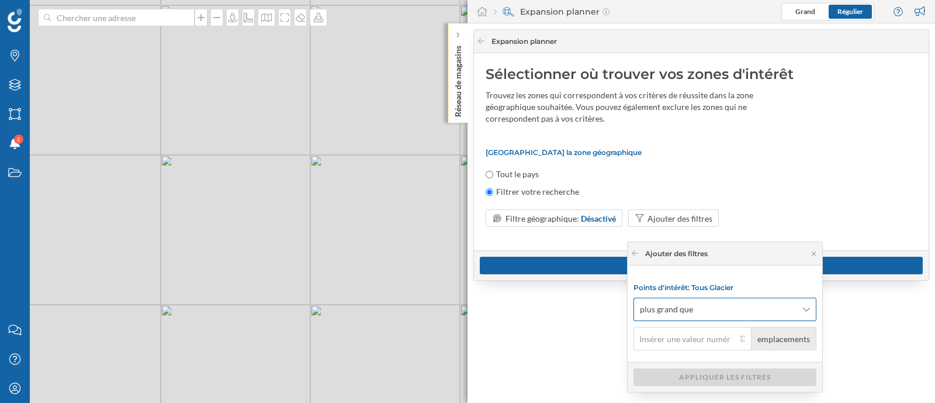
click at [741, 305] on span "plus grand que" at bounding box center [718, 309] width 157 height 12
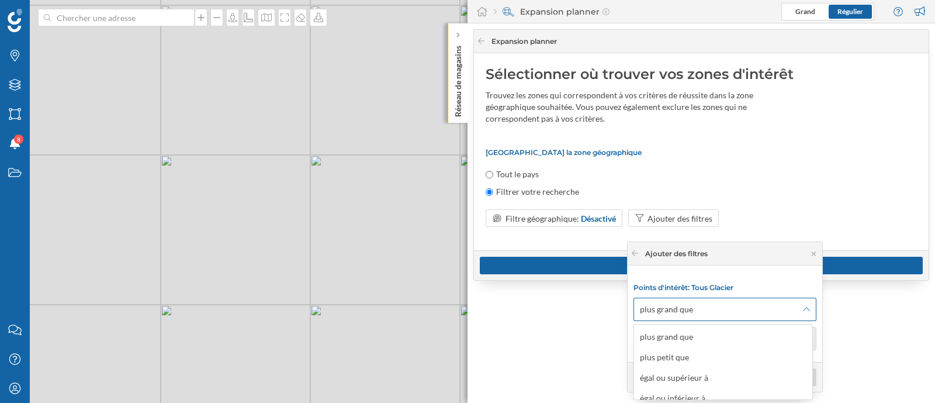
click at [741, 305] on span "plus grand que" at bounding box center [718, 309] width 157 height 12
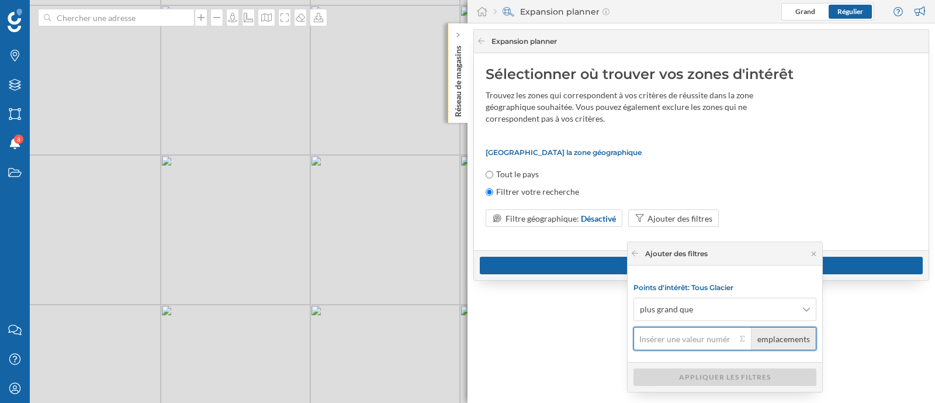
click at [695, 340] on input "emplacements" at bounding box center [685, 338] width 103 height 23
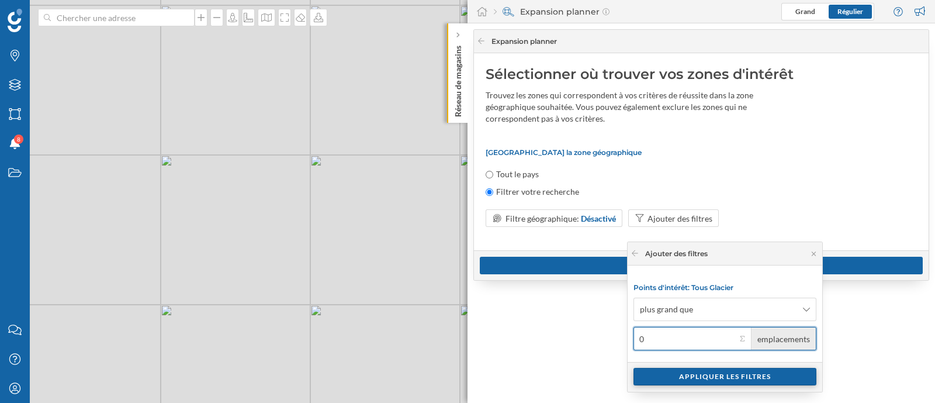
type input "0"
click at [705, 370] on div "Appliquer les filtres" at bounding box center [725, 377] width 183 height 18
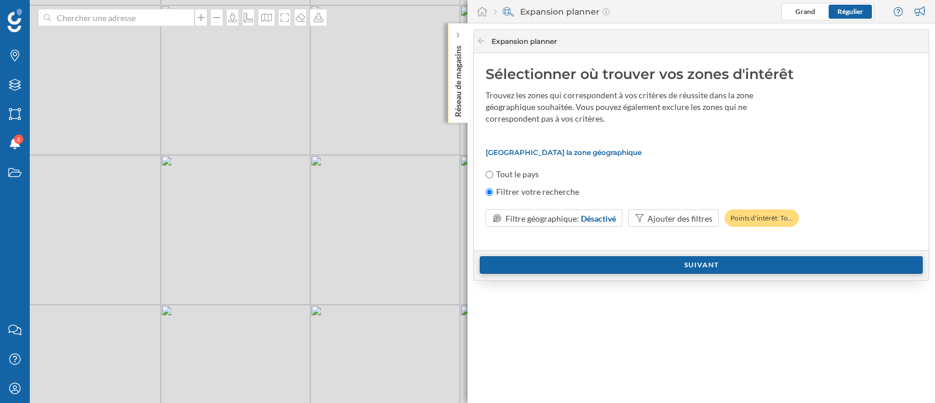
click at [713, 261] on div "Suivant" at bounding box center [701, 265] width 443 height 18
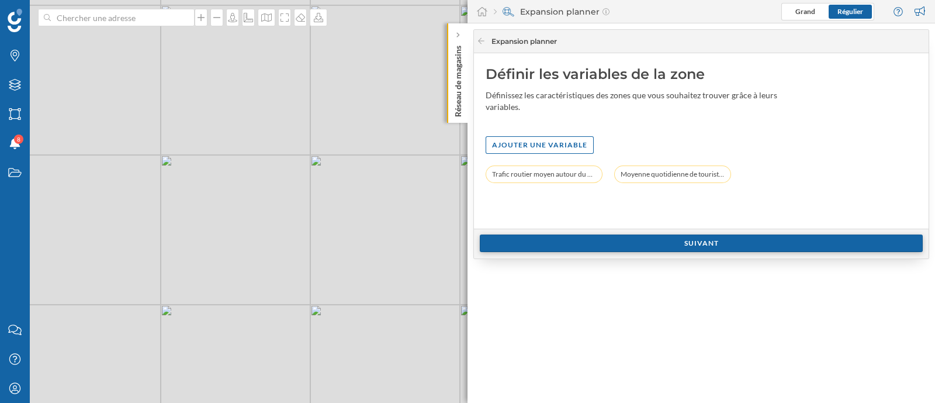
click at [693, 236] on div "Suivant" at bounding box center [701, 243] width 443 height 18
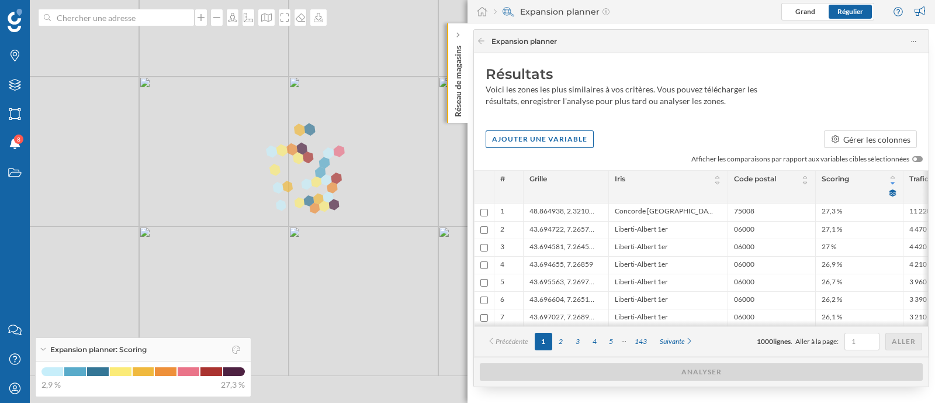
drag, startPoint x: 417, startPoint y: 290, endPoint x: 320, endPoint y: 196, distance: 135.2
click at [320, 196] on div "© Mapbox © OpenStreetMap Improve this map" at bounding box center [467, 201] width 935 height 403
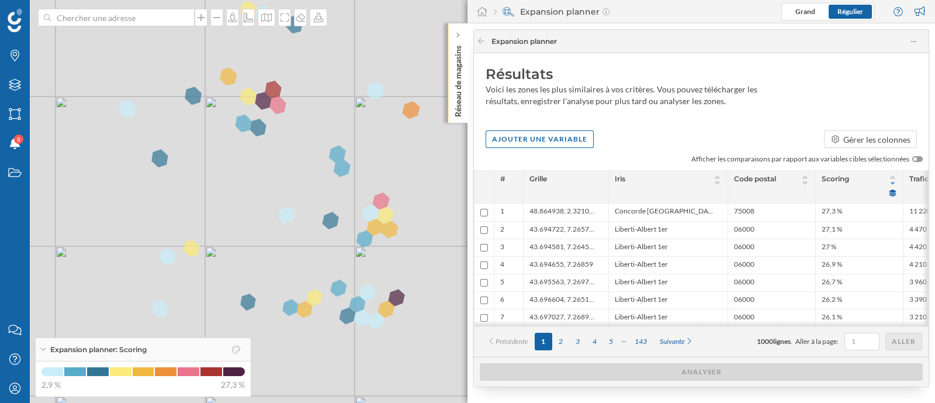
drag, startPoint x: 380, startPoint y: 93, endPoint x: 357, endPoint y: 123, distance: 37.5
click at [355, 122] on div "© Mapbox © OpenStreetMap Improve this map" at bounding box center [467, 201] width 935 height 403
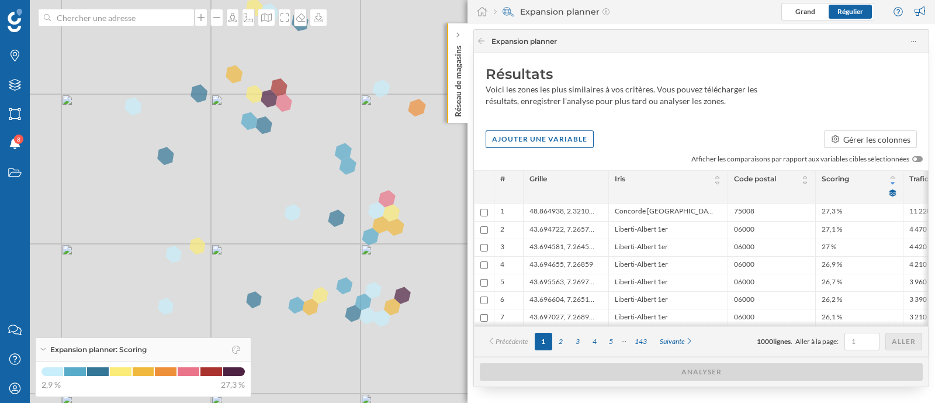
click at [908, 40] on span "Expansion planner" at bounding box center [700, 41] width 417 height 11
click at [909, 40] on div at bounding box center [914, 41] width 10 height 16
click at [722, 74] on div "Résultats" at bounding box center [701, 74] width 431 height 19
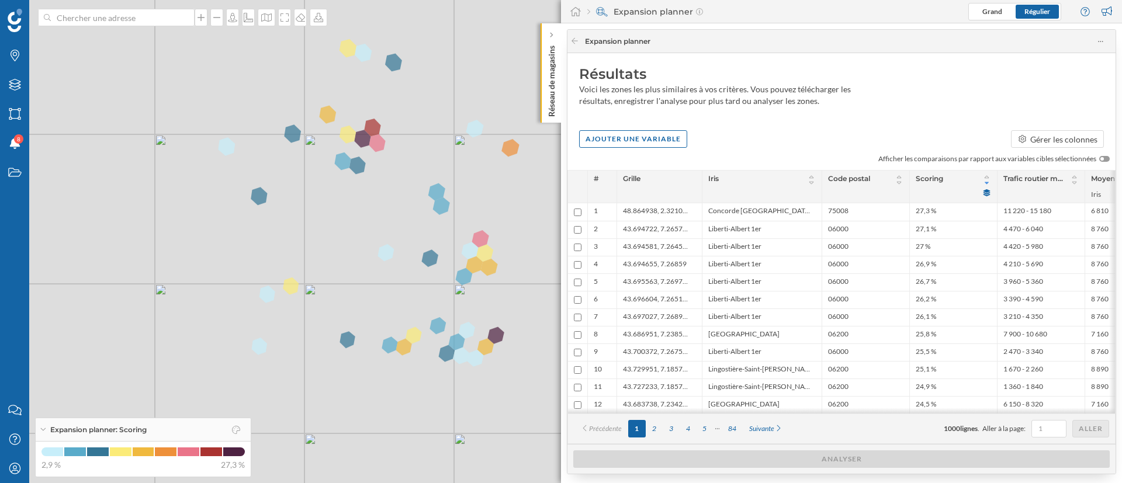
drag, startPoint x: 929, startPoint y: 6, endPoint x: 746, endPoint y: 132, distance: 222.8
click at [746, 132] on div "Ajouter une variable Gérer les colonnes" at bounding box center [842, 139] width 548 height 18
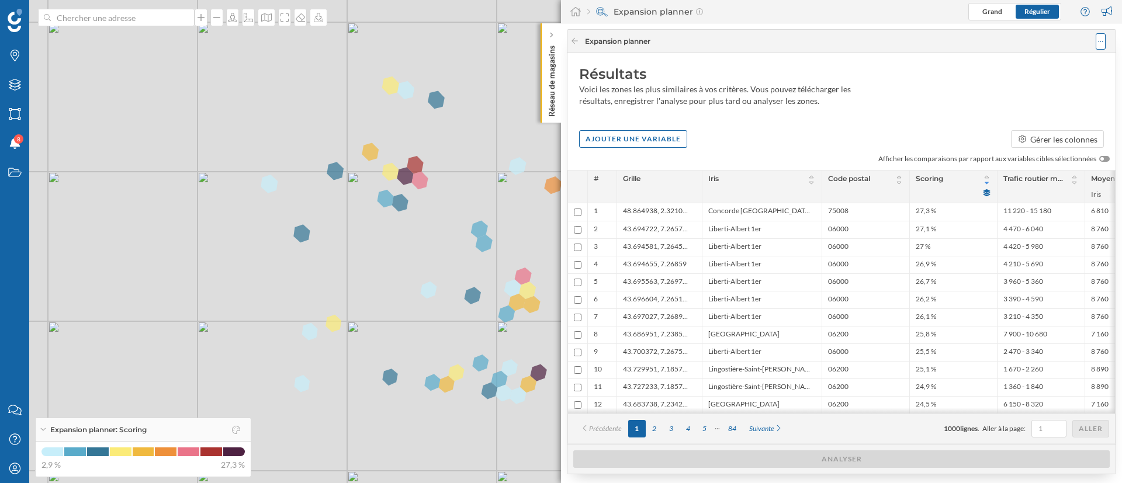
click at [935, 44] on icon at bounding box center [1100, 41] width 5 height 8
click at [935, 90] on div "Enregistrer l'analyse" at bounding box center [1053, 88] width 89 height 12
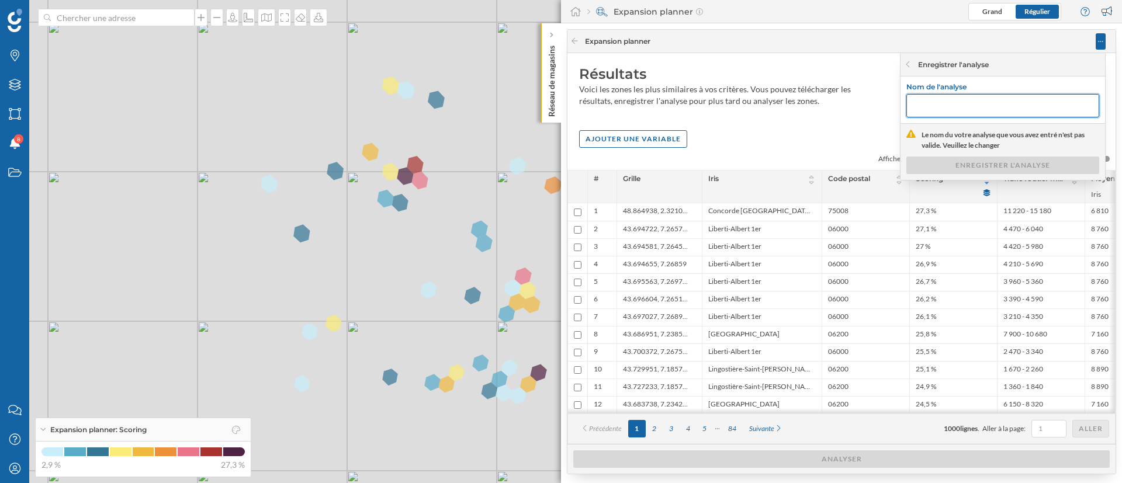
click at [919, 106] on input "text" at bounding box center [1003, 105] width 193 height 23
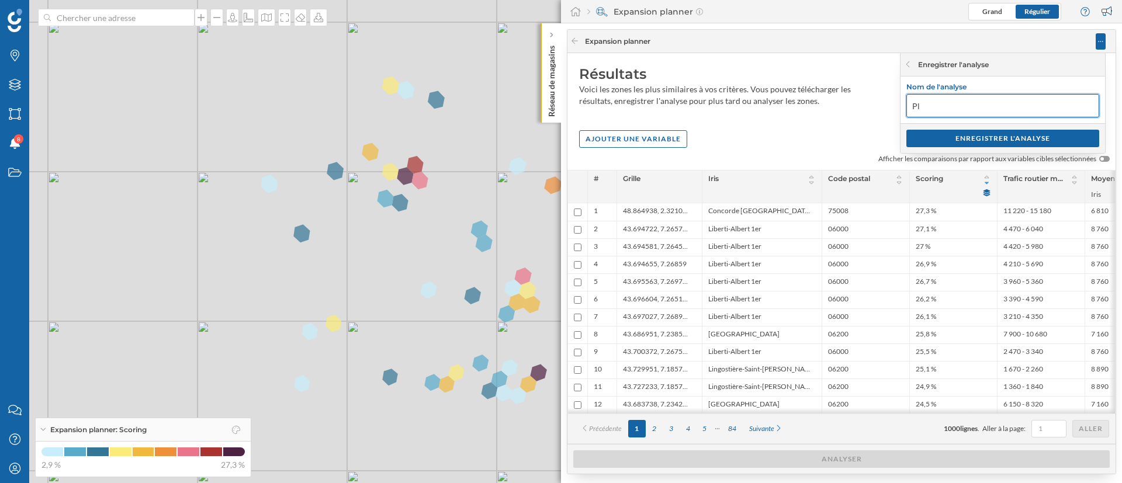
type input "P"
type input "Z"
type input "Touristes glaciers"
click at [935, 136] on div "ENREGISTRER L'ANALYSE" at bounding box center [1003, 138] width 193 height 18
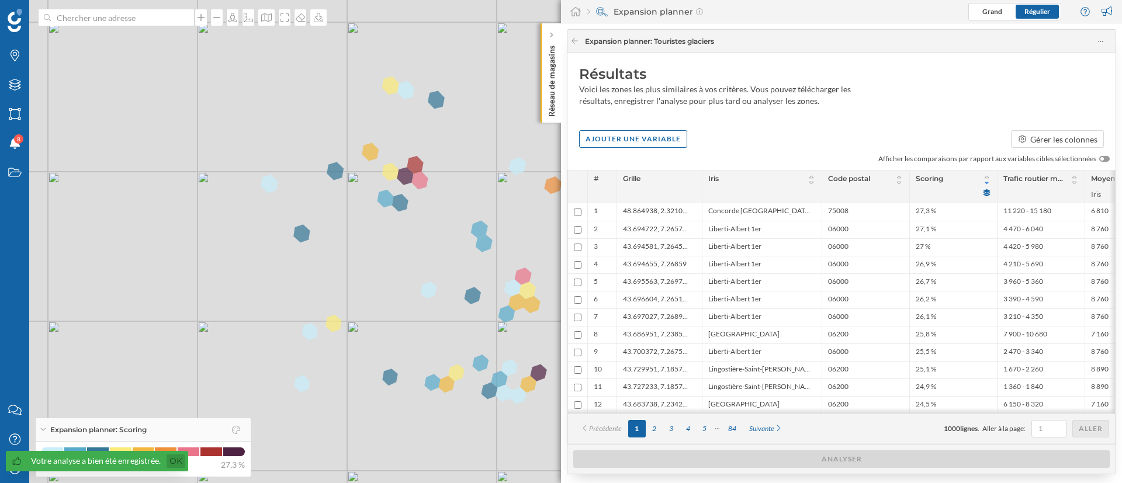
click at [174, 402] on link "Ok" at bounding box center [176, 461] width 19 height 13
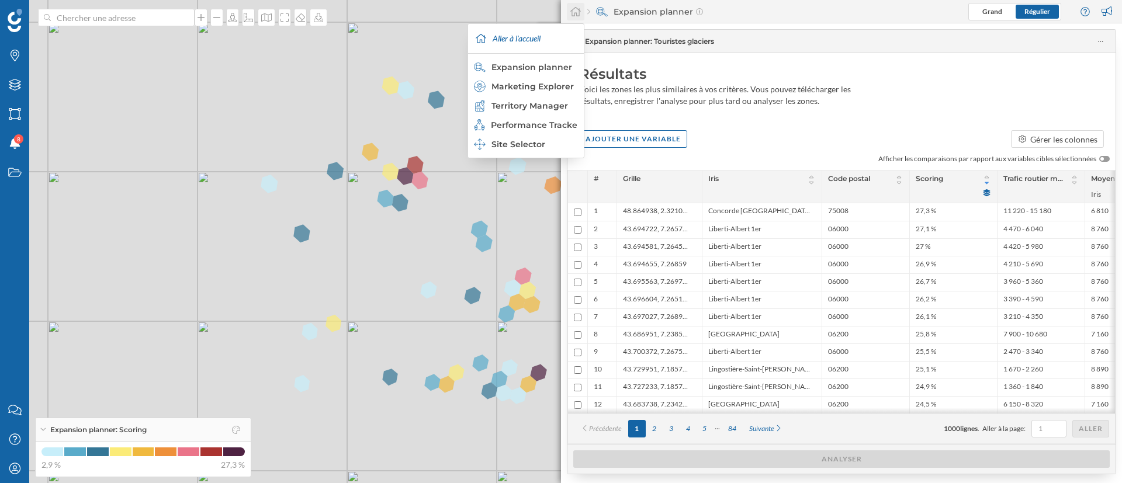
click at [576, 11] on icon at bounding box center [576, 11] width 12 height 11
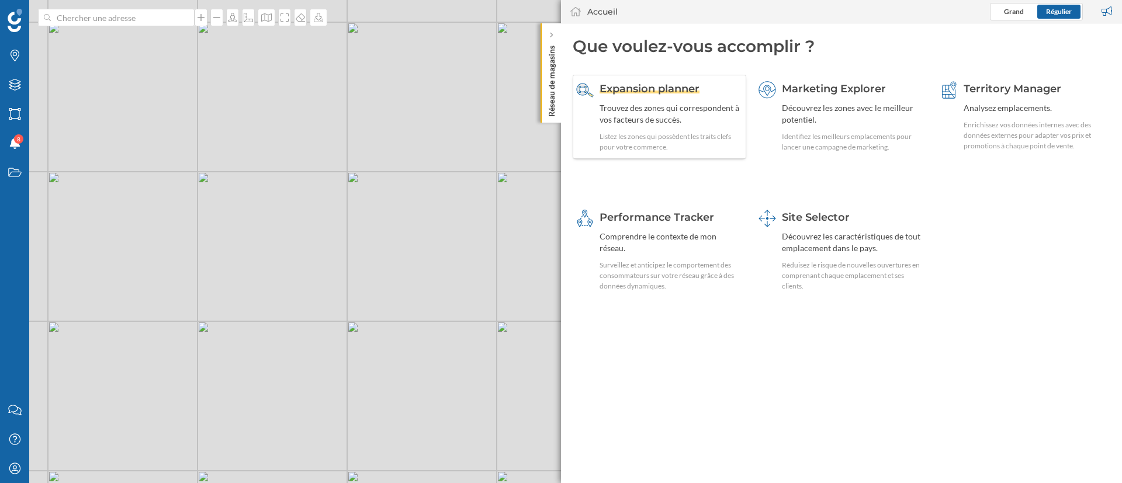
click at [645, 106] on div "Trouvez des zones qui correspondent à vos facteurs de succès." at bounding box center [671, 113] width 143 height 23
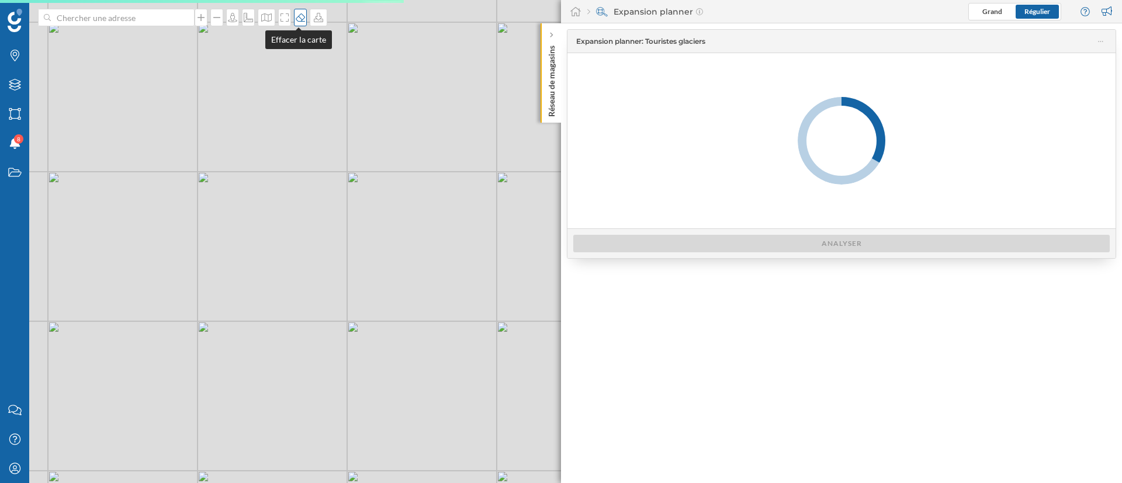
click at [301, 21] on icon at bounding box center [300, 17] width 9 height 8
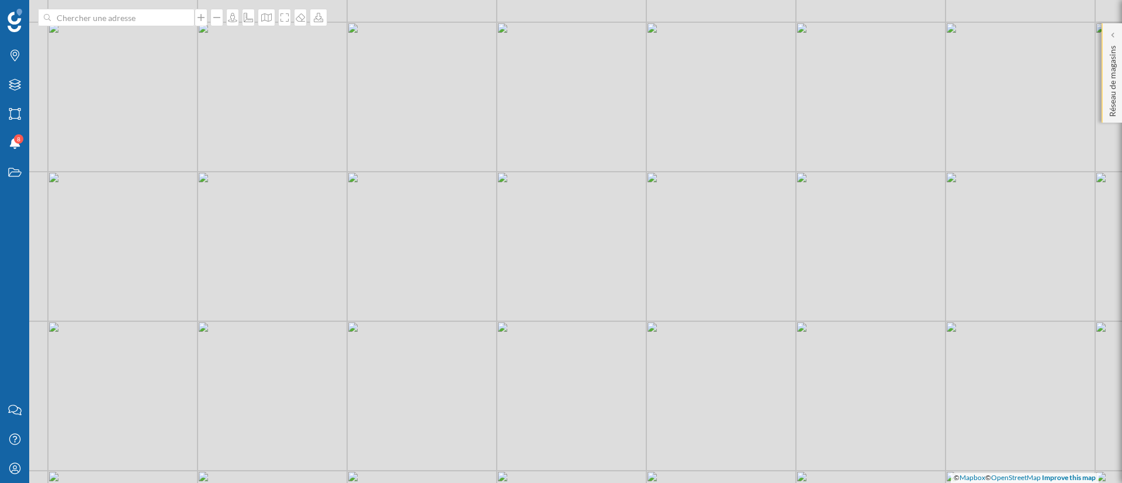
click at [935, 41] on p "Réseau de magasins" at bounding box center [1113, 79] width 12 height 76
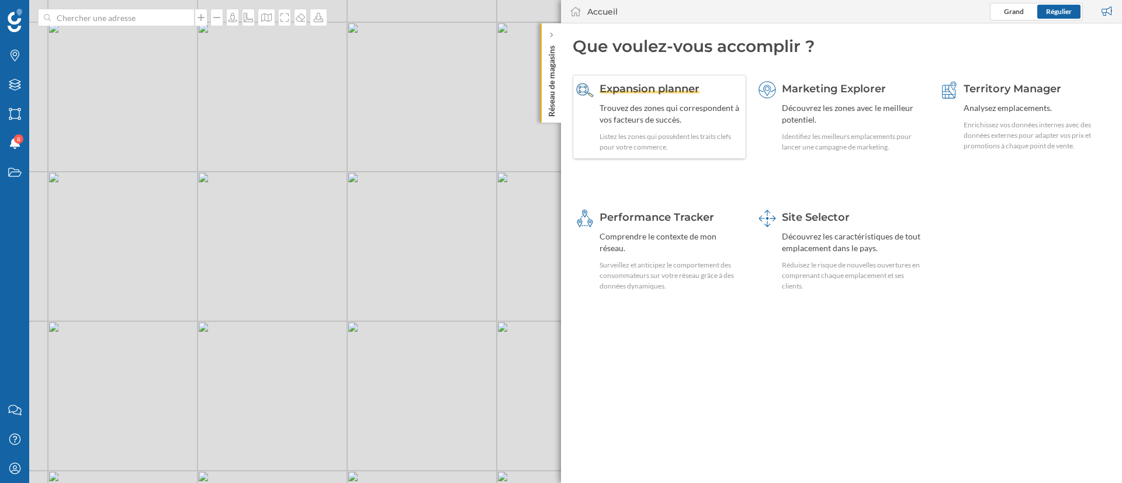
click at [650, 106] on div "Trouvez des zones qui correspondent à vos facteurs de succès." at bounding box center [671, 113] width 143 height 23
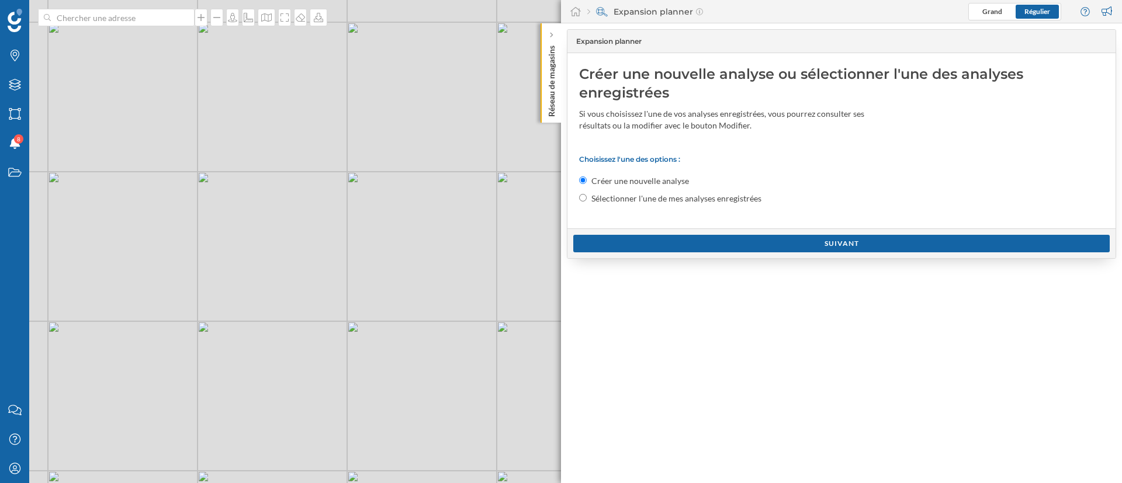
click at [611, 199] on label "Sélectionner l'une de mes analyses enregistrées" at bounding box center [677, 199] width 170 height 12
click at [587, 199] on input "Sélectionner l'une de mes analyses enregistrées" at bounding box center [583, 198] width 8 height 8
radio input "true"
radio input "false"
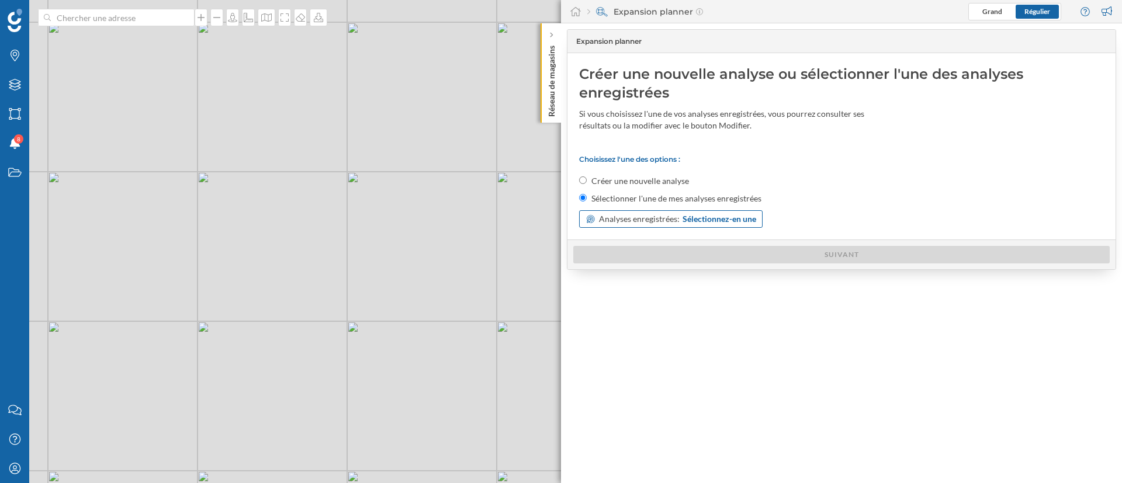
click at [625, 219] on span "Analyses enregistrées:" at bounding box center [639, 219] width 81 height 12
click at [642, 268] on div "Touristes glaciers" at bounding box center [617, 267] width 63 height 10
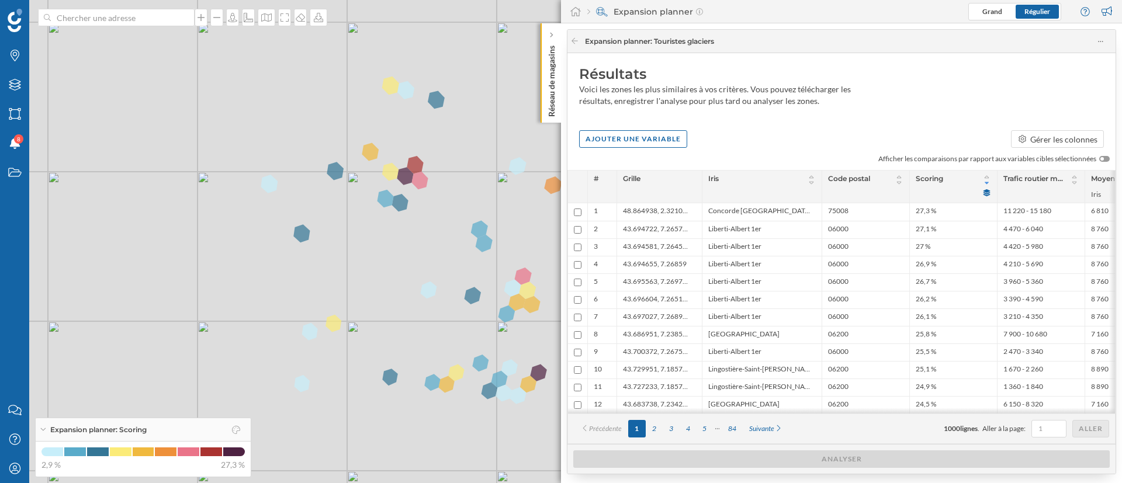
click at [935, 155] on label at bounding box center [1107, 159] width 16 height 11
click at [0, 0] on input "checkbox" at bounding box center [0, 0] width 0 height 0
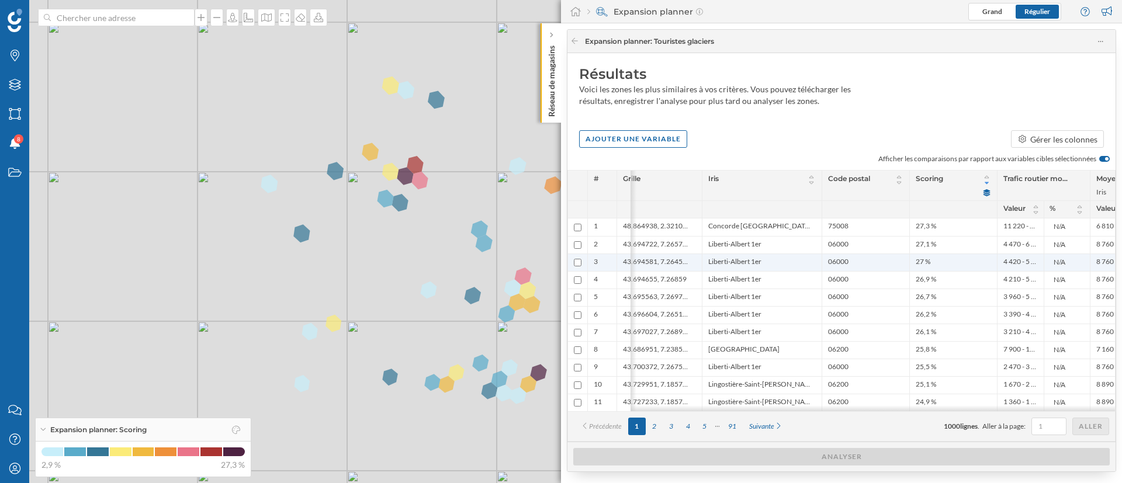
scroll to position [0, 63]
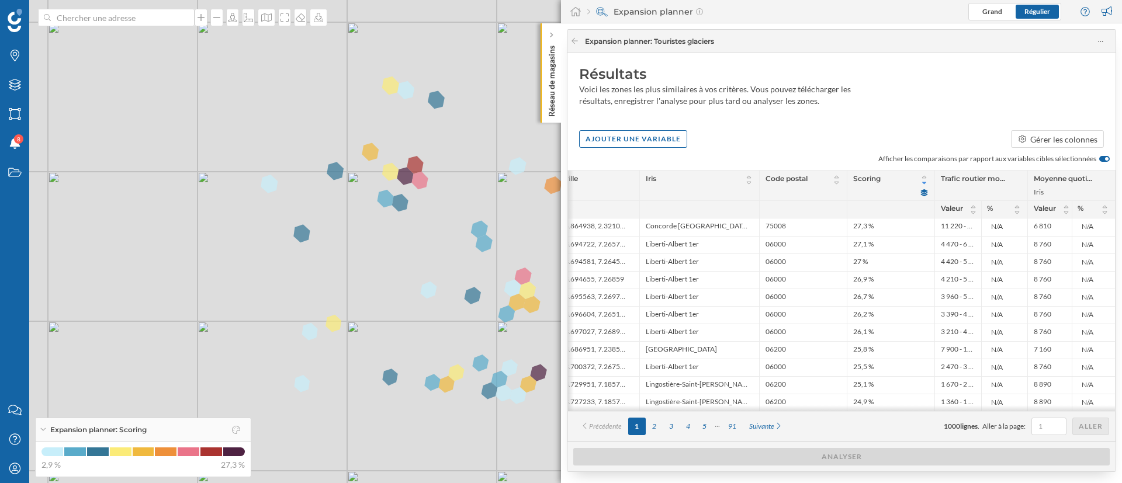
drag, startPoint x: 971, startPoint y: 415, endPoint x: 942, endPoint y: 413, distance: 29.3
click at [935, 402] on div "# Grille Iris Code postal Scoring Trafic routier moyen autour du point (2024): …" at bounding box center [842, 306] width 548 height 272
click at [869, 402] on div "Précédente 1 2 3 4 5 91 Suivante 1000 lignes . Aller à la page: Aller" at bounding box center [841, 427] width 535 height 18
click at [22, 402] on icon "Mon profil" at bounding box center [15, 469] width 15 height 12
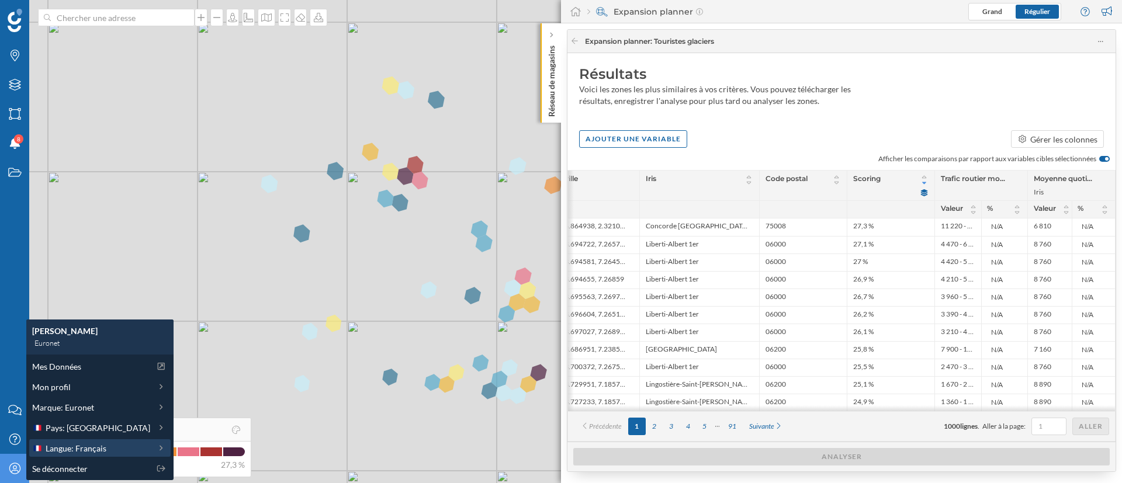
click at [102, 402] on span "Langue: Français" at bounding box center [76, 448] width 61 height 12
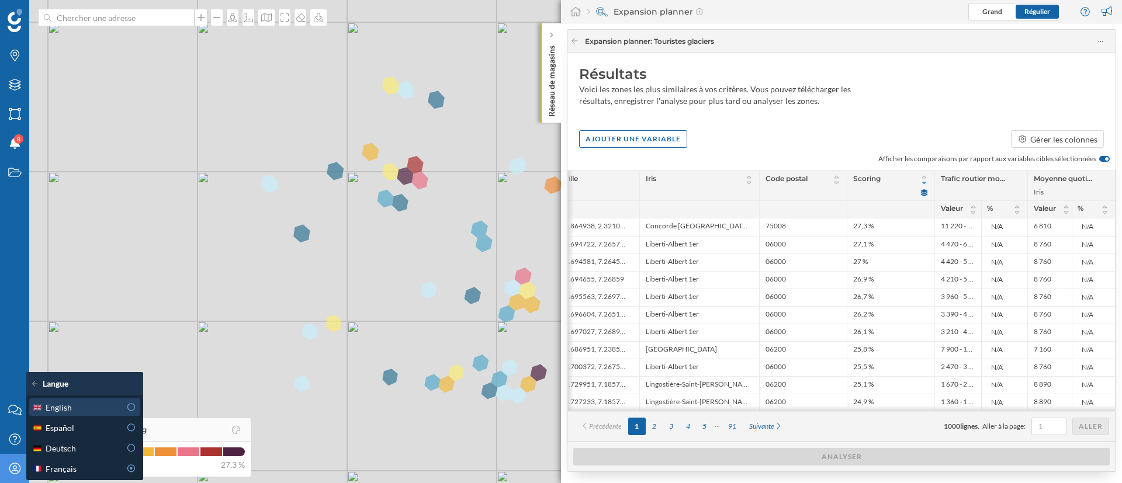
click at [102, 399] on div "English" at bounding box center [84, 408] width 111 height 18
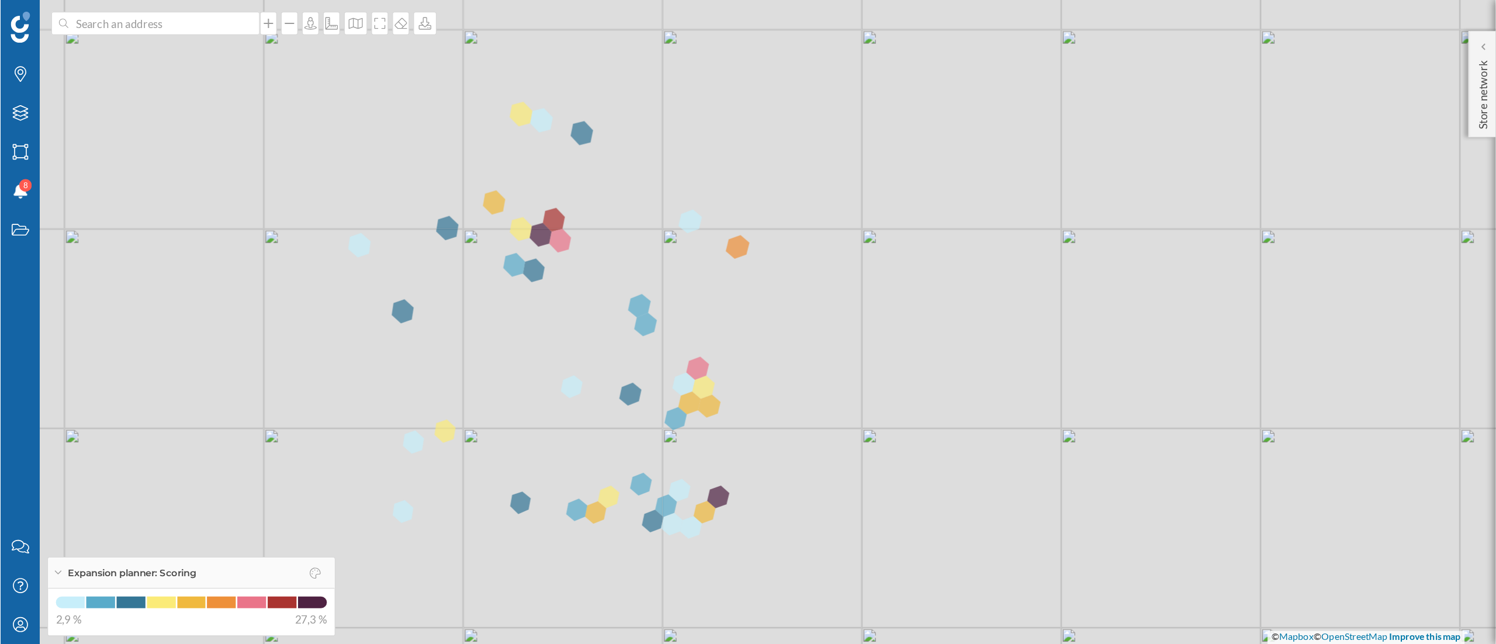
scroll to position [0, 61]
click at [935, 41] on p "Store network" at bounding box center [1113, 69] width 12 height 56
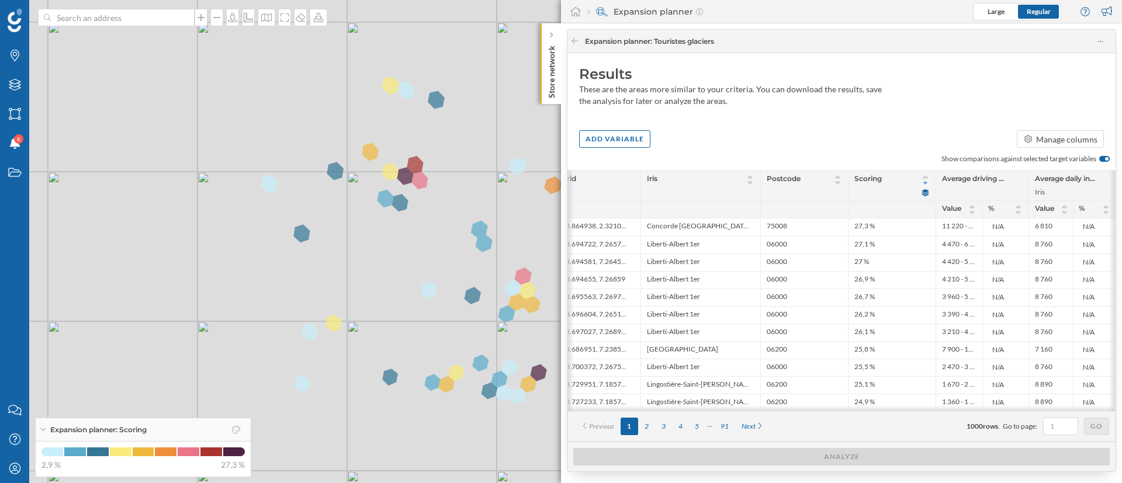
drag, startPoint x: 888, startPoint y: 418, endPoint x: 897, endPoint y: 417, distance: 8.2
click at [896, 402] on div "Previous 1 2 3 4 5 91 Next 1000 rows . Go to page: Go" at bounding box center [841, 426] width 547 height 30
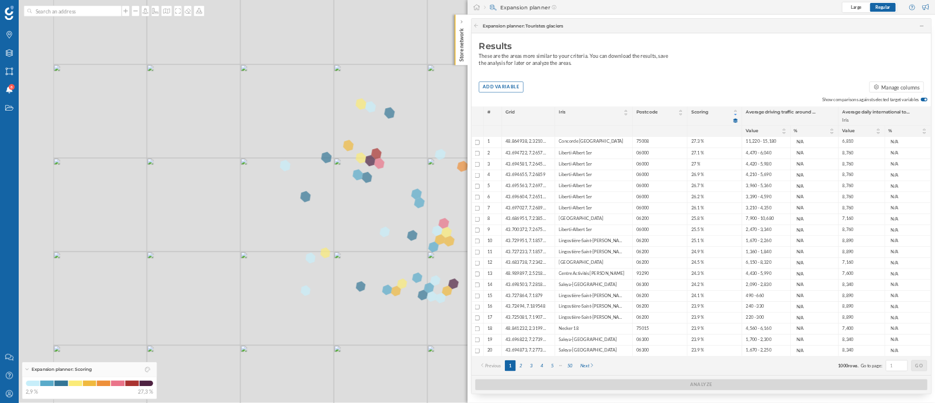
scroll to position [0, 0]
drag, startPoint x: 1074, startPoint y: 2, endPoint x: 943, endPoint y: 132, distance: 185.2
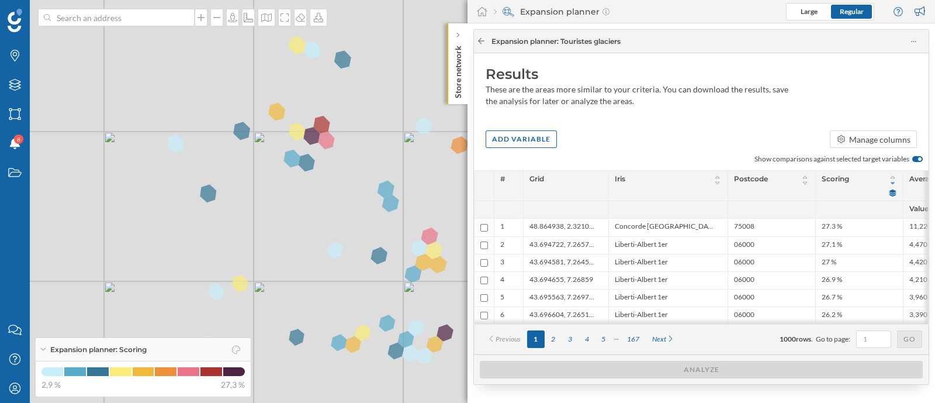
click at [483, 45] on div at bounding box center [481, 41] width 9 height 11
click at [477, 39] on icon at bounding box center [481, 40] width 9 height 7
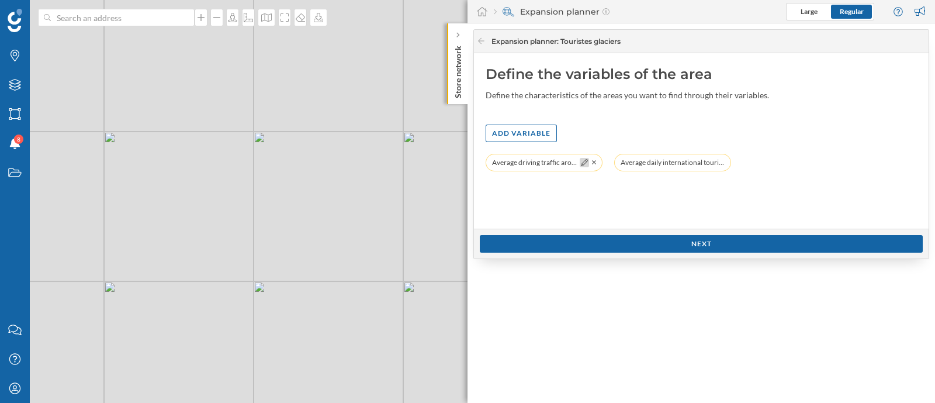
click at [589, 162] on div at bounding box center [588, 162] width 17 height 9
click at [585, 162] on icon at bounding box center [584, 162] width 7 height 7
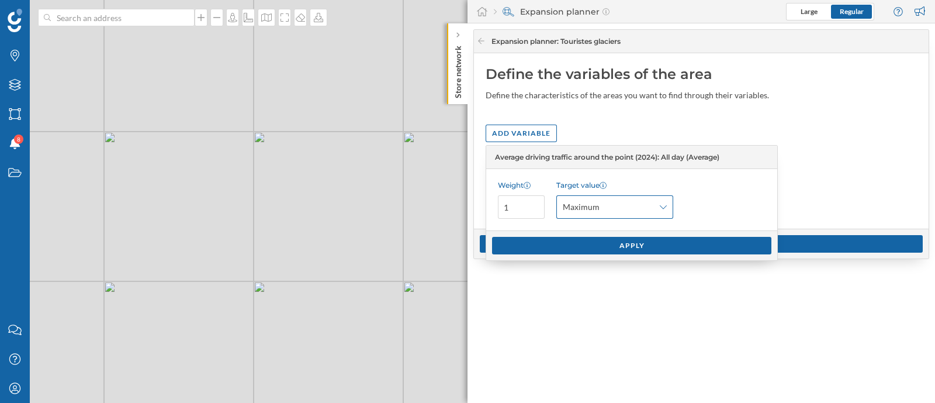
click at [611, 201] on span "Maximum" at bounding box center [608, 207] width 91 height 12
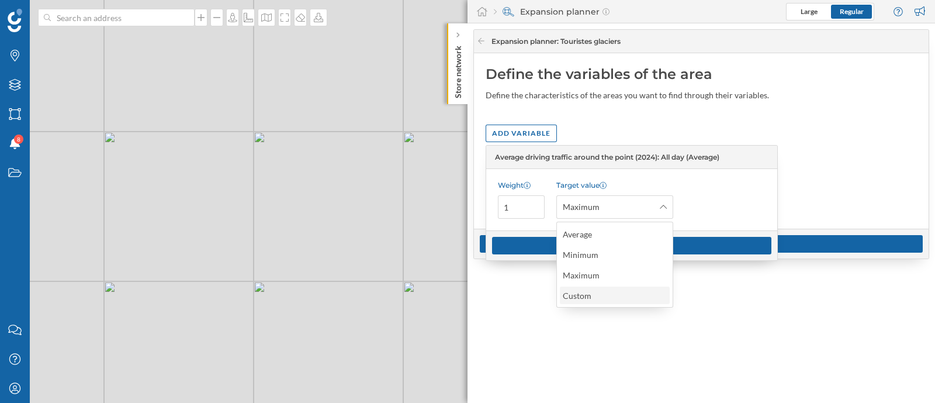
click at [629, 292] on div "Custom" at bounding box center [614, 295] width 103 height 12
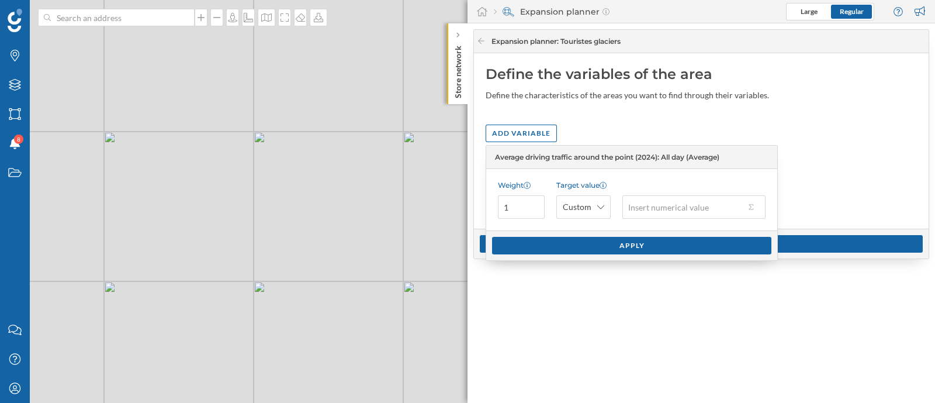
click at [760, 206] on div at bounding box center [752, 207] width 15 height 12
click at [752, 202] on button at bounding box center [751, 207] width 12 height 12
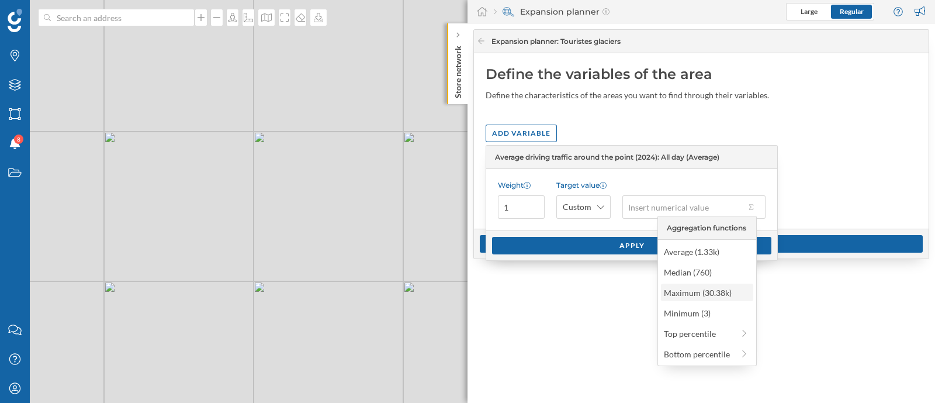
click at [741, 288] on div "Maximum (30.38k)" at bounding box center [706, 292] width 85 height 12
type input "30,380"
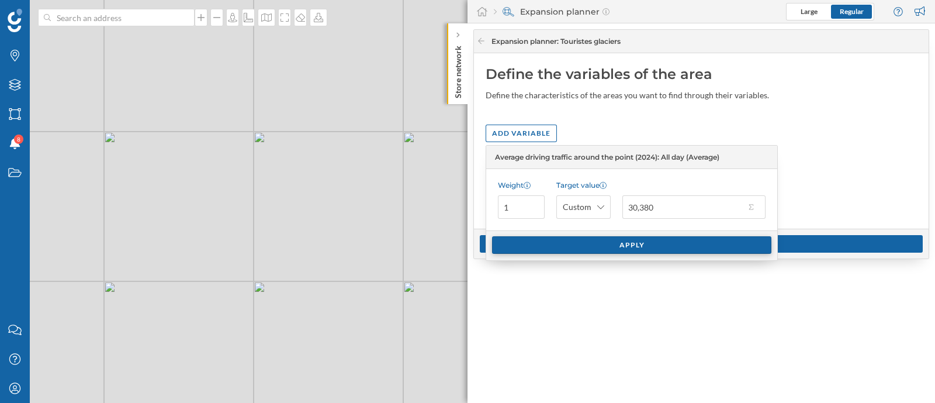
click at [697, 241] on div "Apply" at bounding box center [631, 245] width 279 height 18
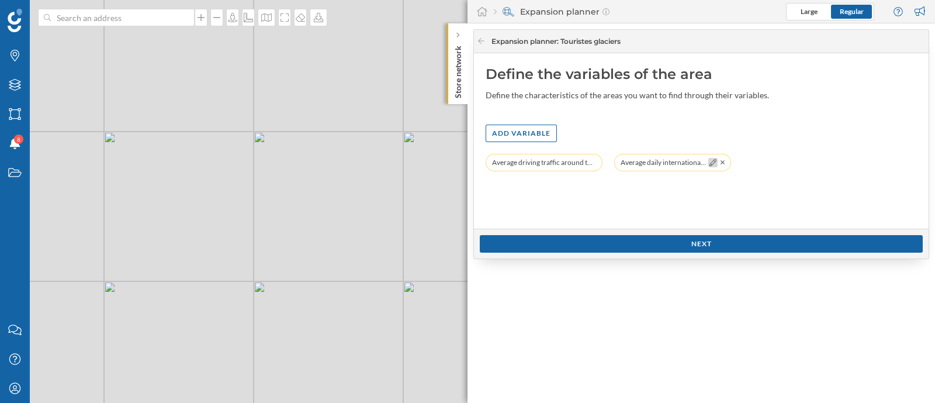
click at [716, 162] on icon at bounding box center [713, 162] width 7 height 7
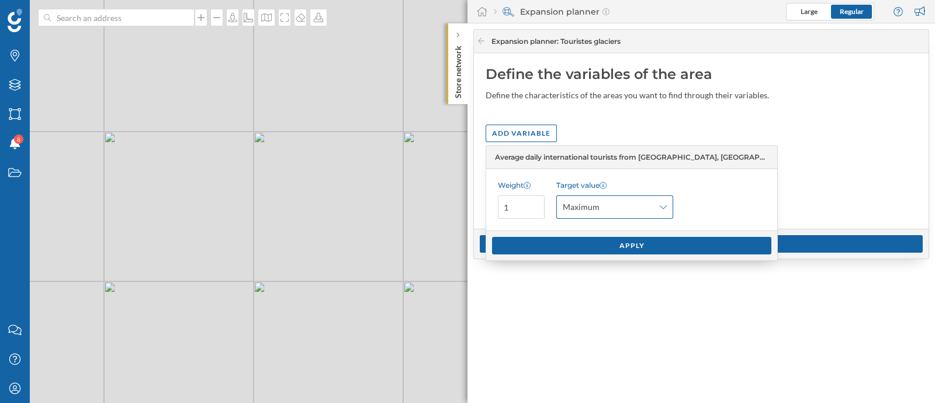
click at [643, 208] on span "Maximum" at bounding box center [608, 207] width 91 height 12
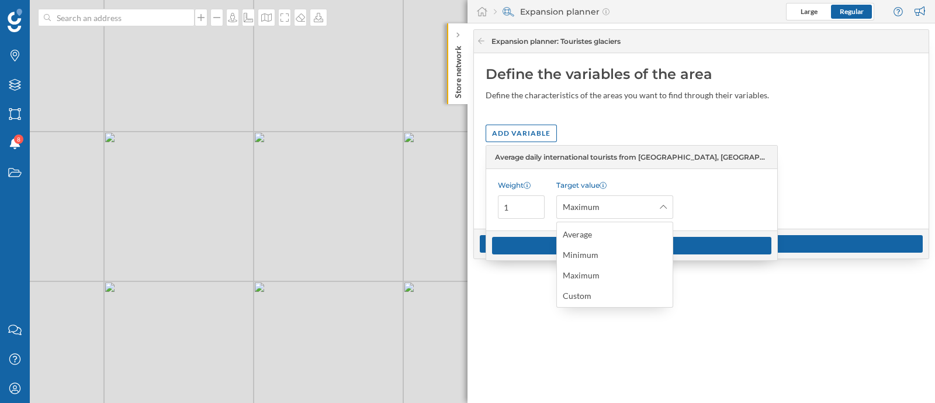
click at [622, 293] on div "Custom" at bounding box center [614, 295] width 103 height 12
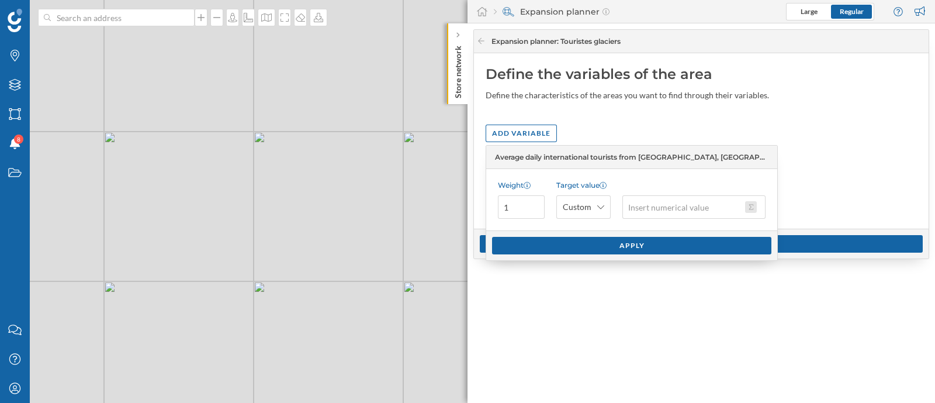
click at [751, 206] on button at bounding box center [751, 207] width 12 height 12
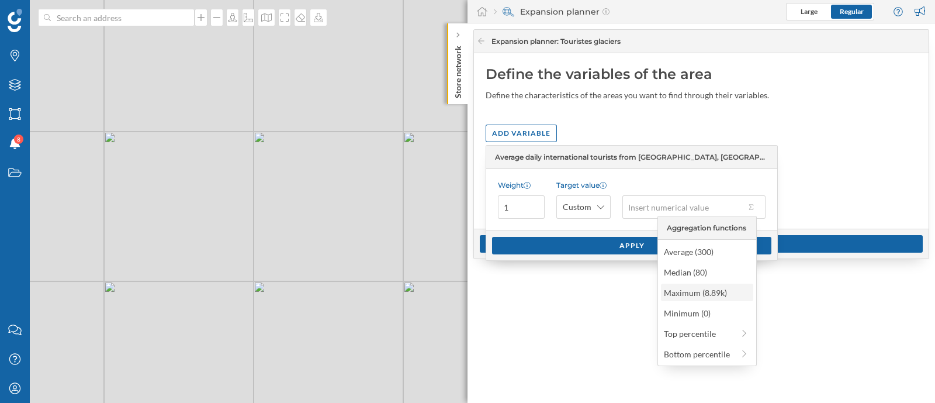
click at [714, 293] on div "Maximum (8.89k)" at bounding box center [706, 292] width 85 height 12
type input "8,890"
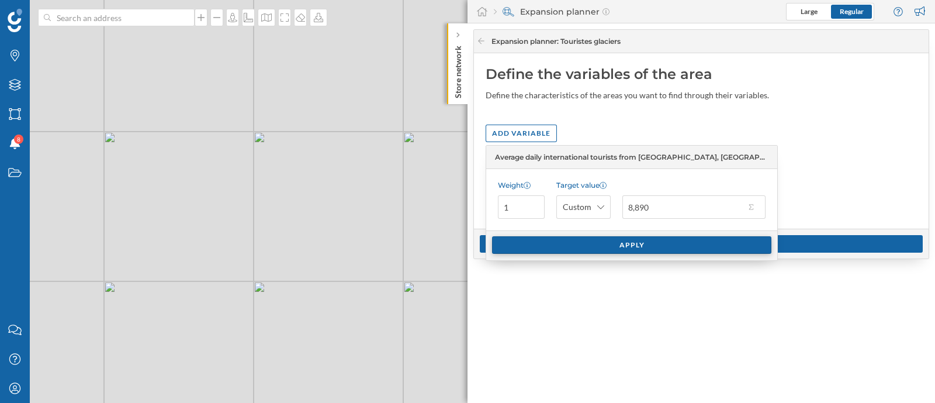
click at [706, 250] on div "Apply" at bounding box center [631, 245] width 279 height 18
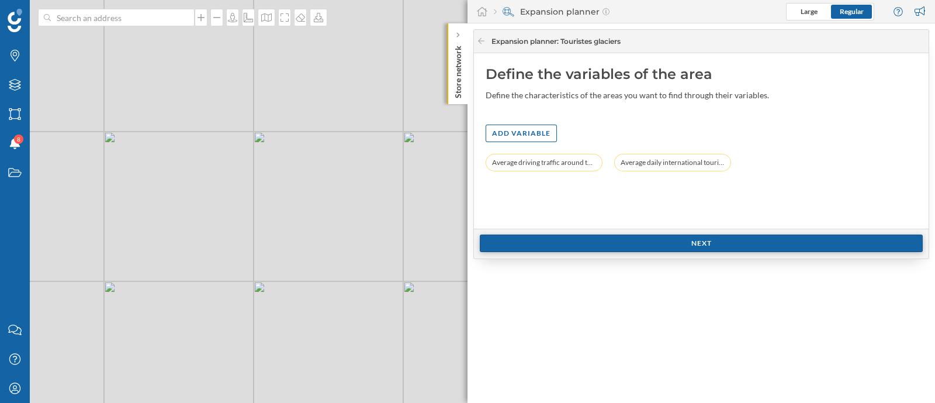
click at [706, 243] on div "Next" at bounding box center [701, 243] width 443 height 18
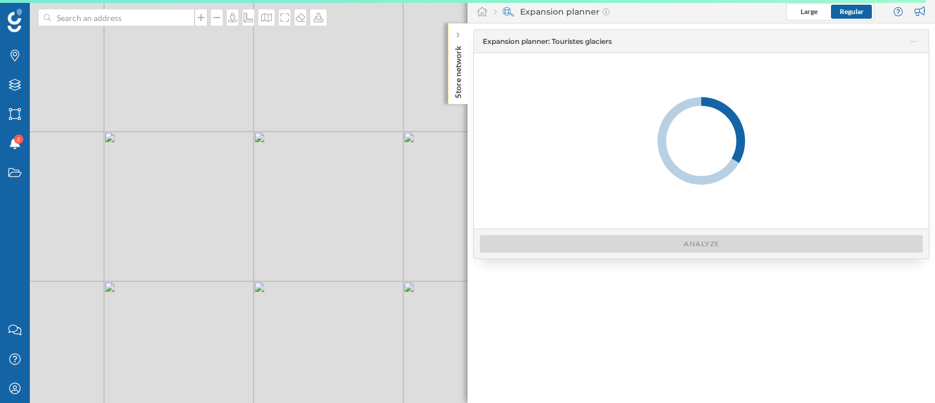
click at [838, 171] on div at bounding box center [701, 140] width 455 height 175
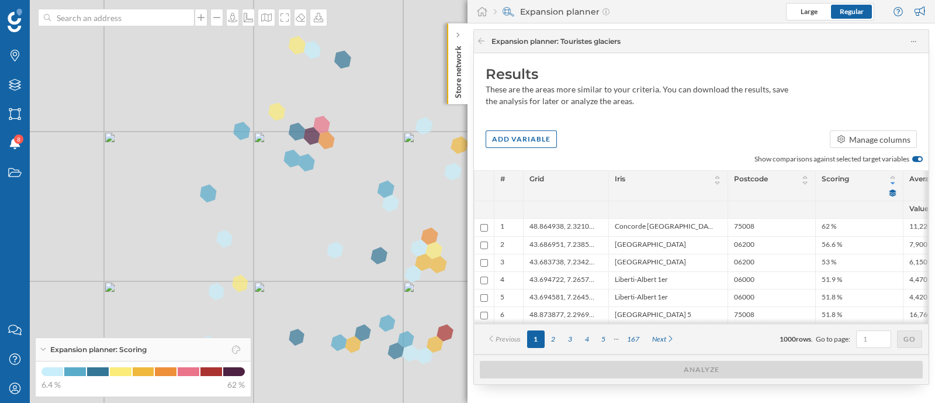
drag, startPoint x: 714, startPoint y: 322, endPoint x: 786, endPoint y: 322, distance: 71.3
click at [786, 322] on div at bounding box center [702, 321] width 454 height 6
drag, startPoint x: 773, startPoint y: 327, endPoint x: 882, endPoint y: 326, distance: 108.7
click at [888, 326] on div "Previous 1 2 3 4 5 167 Next 1000 rows . Go to page: Go" at bounding box center [702, 339] width 454 height 30
click at [741, 347] on div "Previous 1 2 3 4 5 167 Next 1000 rows . Go to page: Go" at bounding box center [701, 339] width 442 height 18
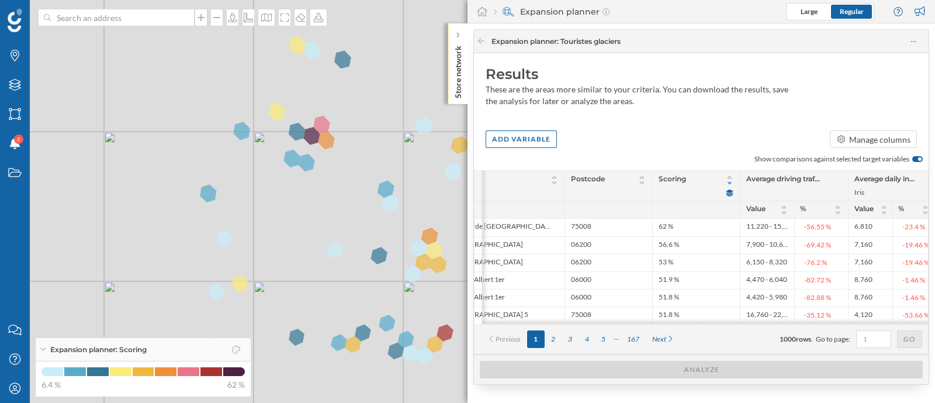
scroll to position [0, 170]
